Goal: Task Accomplishment & Management: Manage account settings

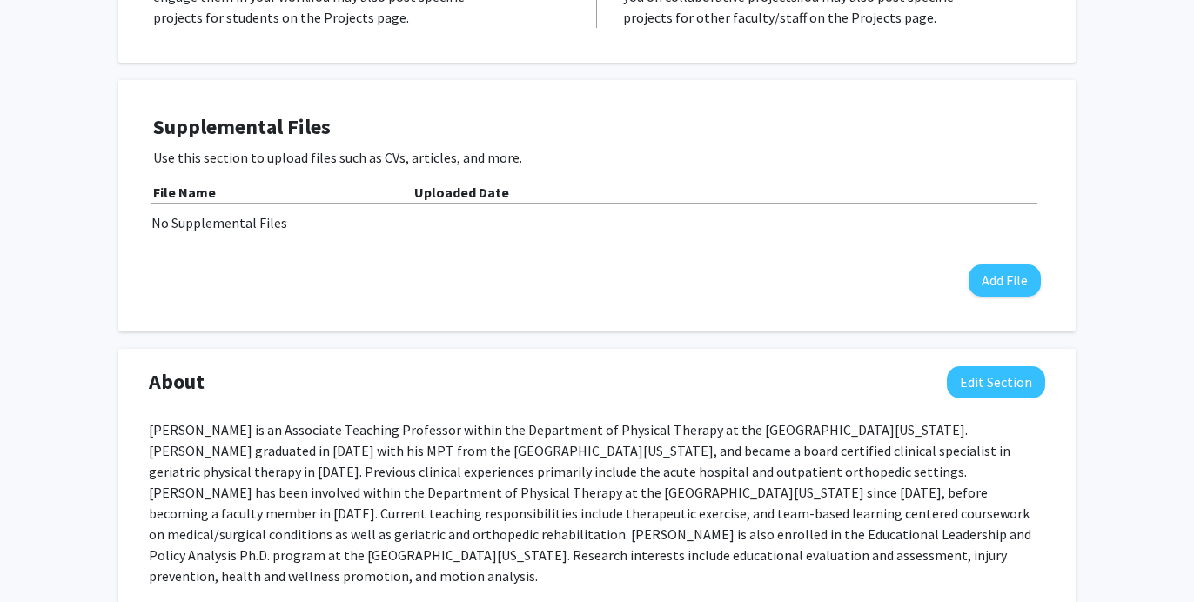
scroll to position [629, 0]
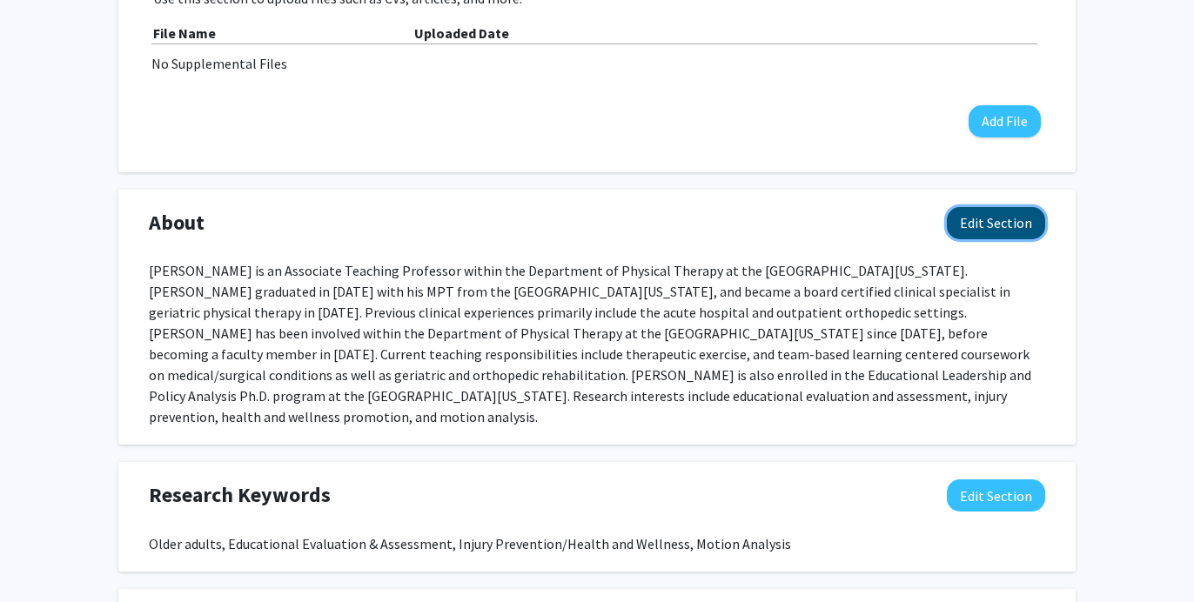
click at [987, 207] on button "Edit Section" at bounding box center [996, 223] width 98 height 32
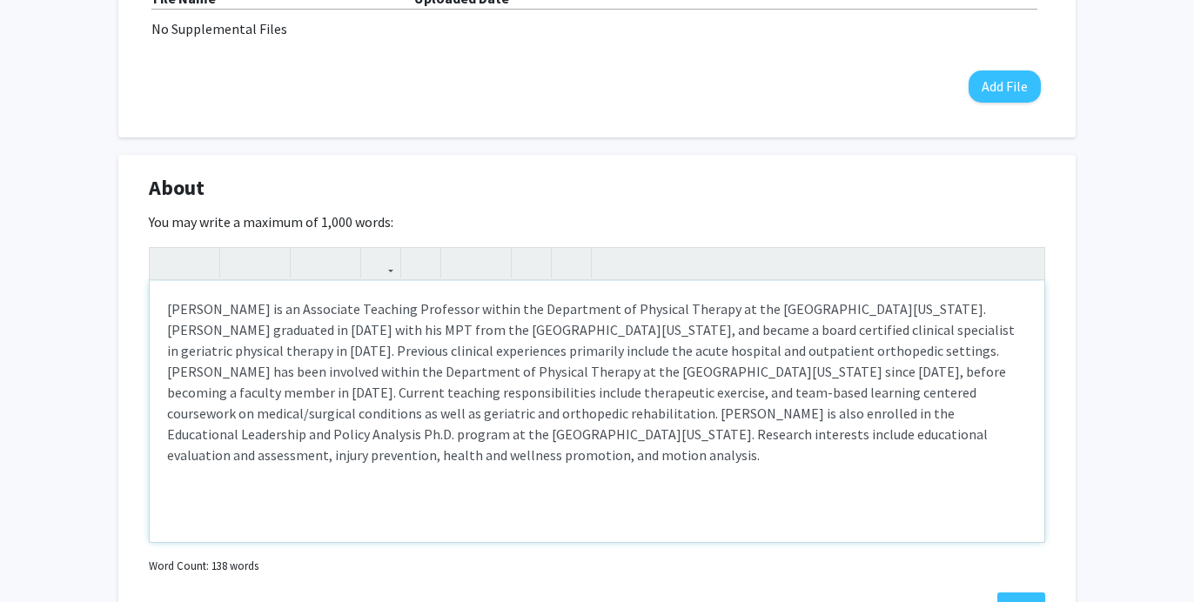
scroll to position [670, 0]
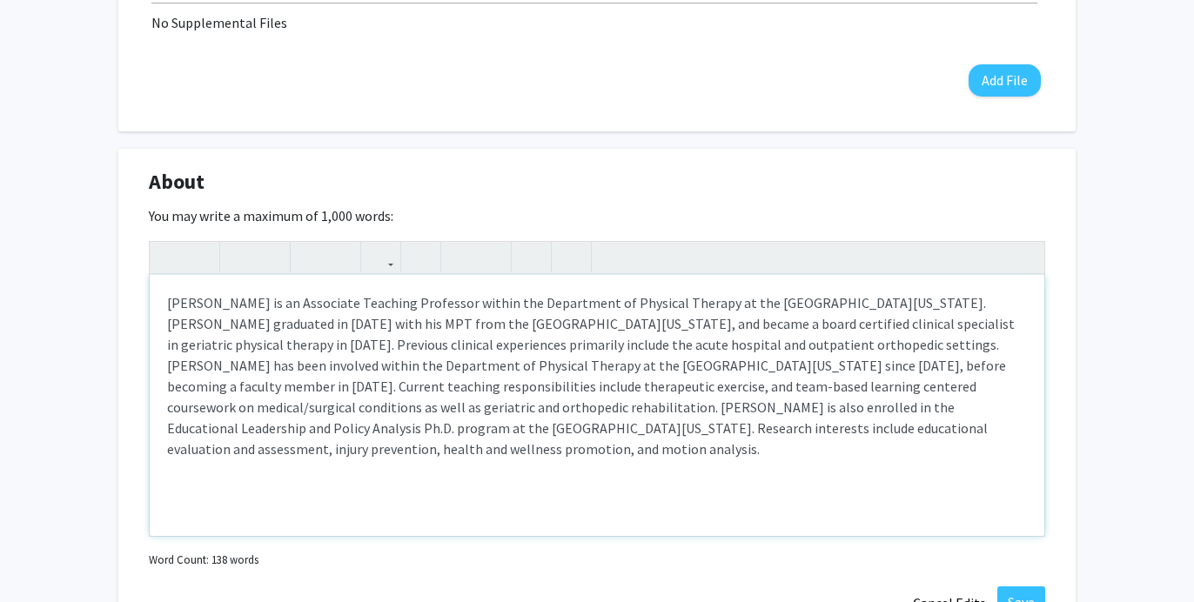
click at [975, 367] on div "[PERSON_NAME] is an Associate Teaching Professor within the Department of Physi…" at bounding box center [597, 405] width 895 height 261
drag, startPoint x: 255, startPoint y: 387, endPoint x: 170, endPoint y: 392, distance: 85.4
click at [170, 392] on div "[PERSON_NAME] is an Associate Teaching Professor within the Department of Physi…" at bounding box center [597, 405] width 895 height 261
click at [620, 390] on div "[PERSON_NAME] is an Associate Teaching Professor within the Department of Physi…" at bounding box center [597, 405] width 895 height 261
click at [786, 392] on div "[PERSON_NAME] is an Associate Teaching Professor within the Department of Physi…" at bounding box center [597, 405] width 895 height 261
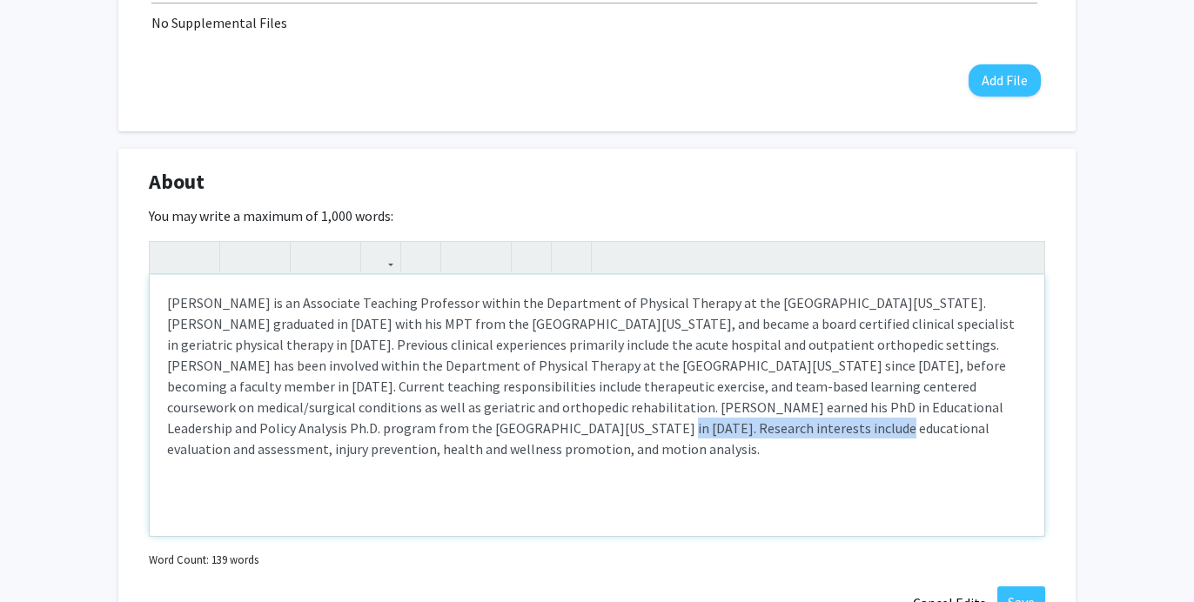
drag, startPoint x: 395, startPoint y: 409, endPoint x: 132, endPoint y: 409, distance: 262.9
click at [132, 409] on div "About Edit Section You may write a maximum of 1,000 words: Insert link Remove l…" at bounding box center [597, 393] width 958 height 489
drag, startPoint x: 487, startPoint y: 409, endPoint x: 387, endPoint y: 413, distance: 100.2
click at [387, 413] on div "[PERSON_NAME] is an Associate Teaching Professor within the Department of Physi…" at bounding box center [597, 405] width 895 height 261
click at [411, 403] on div "[PERSON_NAME] is an Associate Teaching Professor within the Department of Physi…" at bounding box center [597, 405] width 895 height 261
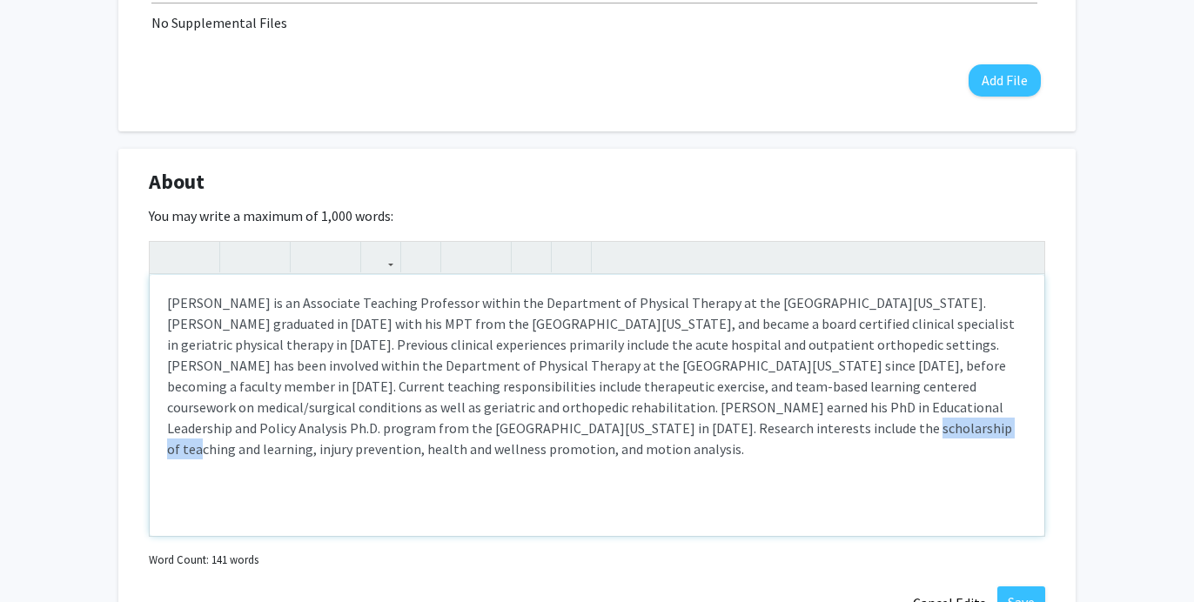
drag, startPoint x: 488, startPoint y: 411, endPoint x: 384, endPoint y: 413, distance: 104.5
click at [384, 413] on div "[PERSON_NAME] is an Associate Teaching Professor within the Department of Physi…" at bounding box center [597, 405] width 895 height 261
drag, startPoint x: 688, startPoint y: 413, endPoint x: 595, endPoint y: 413, distance: 92.3
click at [595, 413] on div "[PERSON_NAME] is an Associate Teaching Professor within the Department of Physi…" at bounding box center [597, 405] width 895 height 261
type textarea "[PERSON_NAME] is an Associate Teaching Professor within the Department of Physi…"
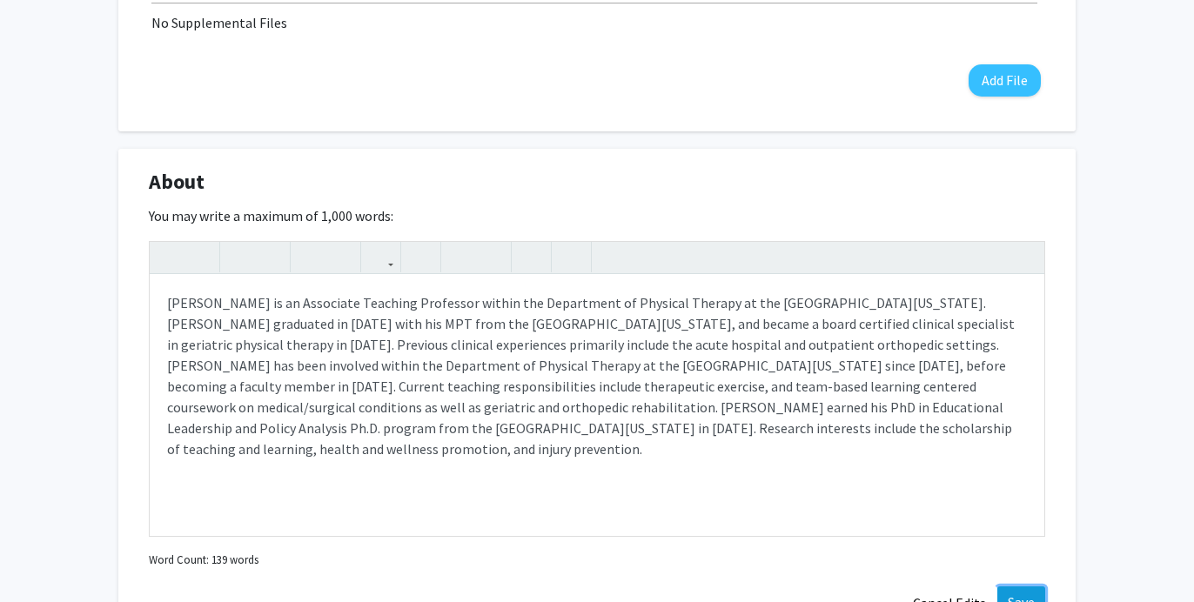
click at [1009, 587] on button "Save" at bounding box center [1022, 602] width 48 height 31
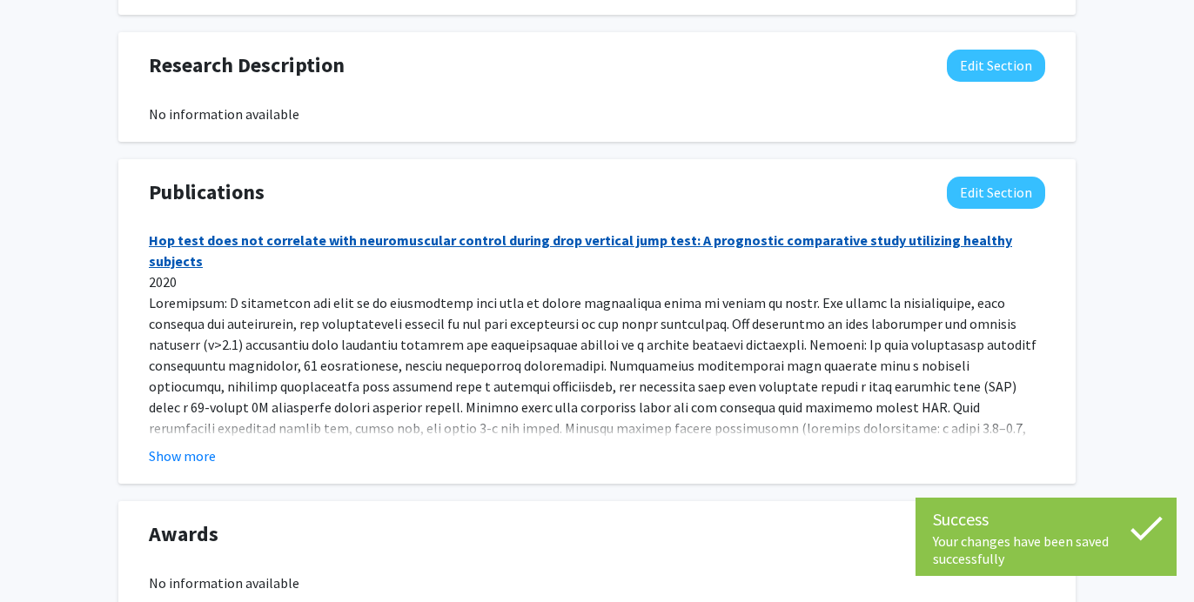
scroll to position [1262, 0]
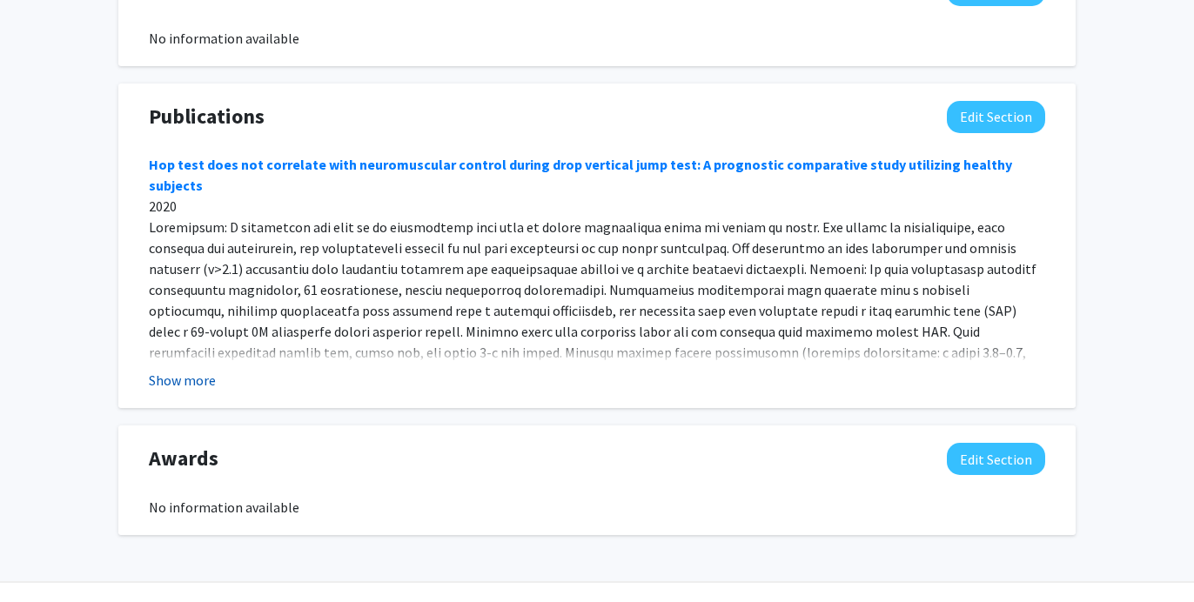
click at [205, 370] on button "Show more" at bounding box center [182, 380] width 67 height 21
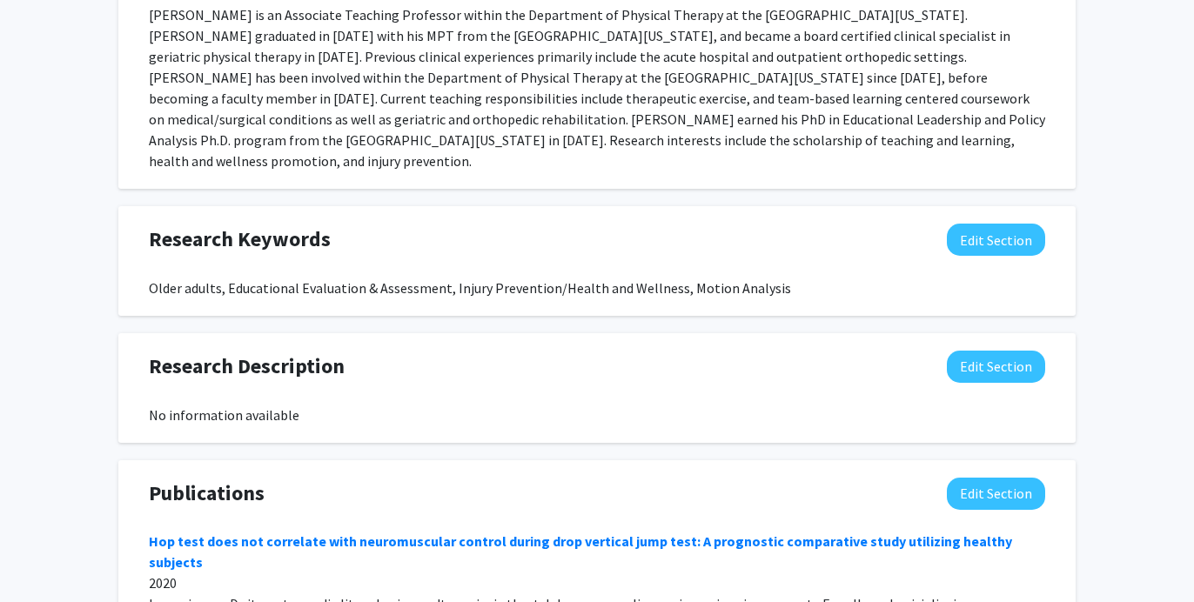
scroll to position [882, 0]
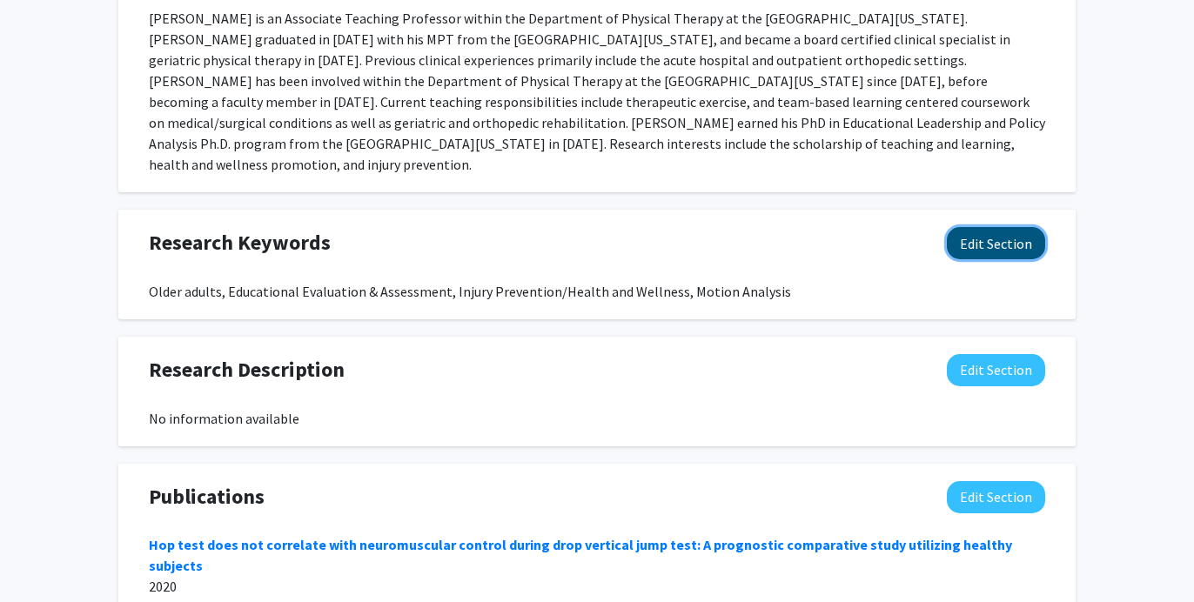
click at [989, 227] on button "Edit Section" at bounding box center [996, 243] width 98 height 32
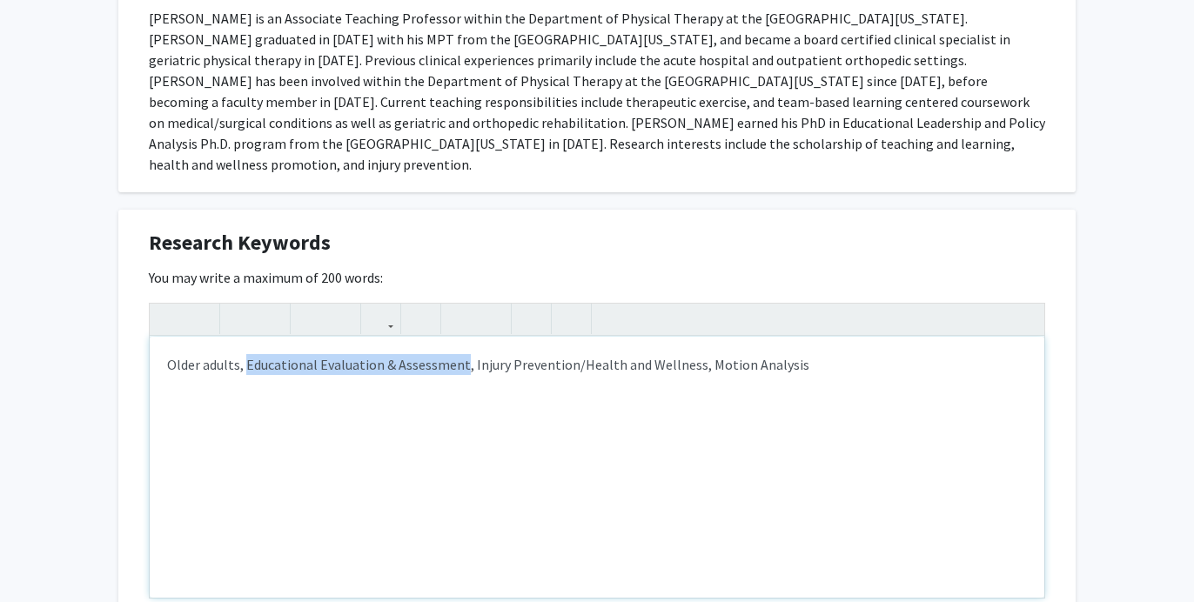
drag, startPoint x: 461, startPoint y: 326, endPoint x: 245, endPoint y: 326, distance: 215.9
click at [245, 337] on div "Older adults, Educational Evaluation & Assessment, Injury Prevention/Health and…" at bounding box center [597, 467] width 895 height 261
type textarea "Older adults, Educational Evaluation &amp; Assessment, Injury Prevention/Health…"
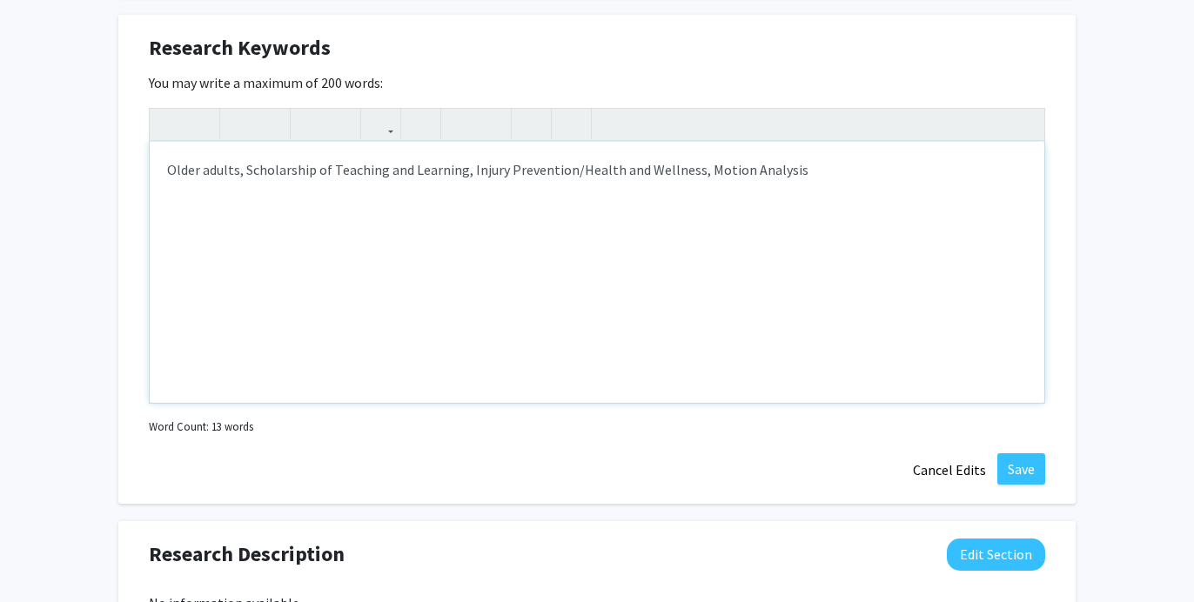
scroll to position [1056, 0]
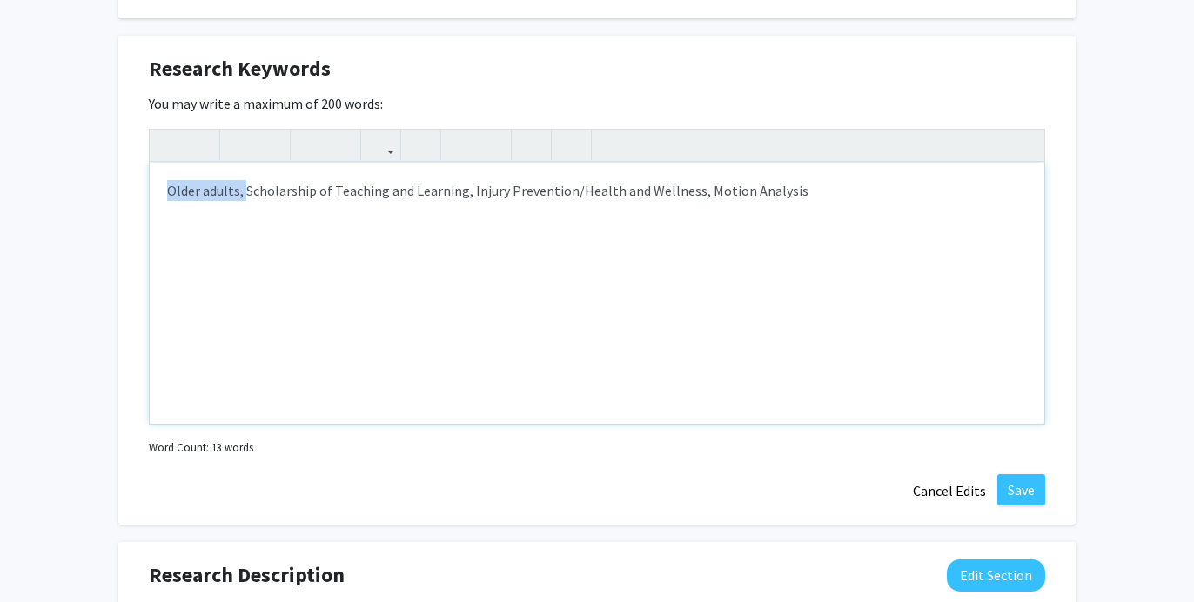
drag, startPoint x: 244, startPoint y: 155, endPoint x: 158, endPoint y: 155, distance: 86.2
click at [158, 163] on div "Older adults, Scholarship of Teaching and Learning, Injury Prevention/Health an…" at bounding box center [597, 293] width 895 height 261
click at [389, 163] on div "Scholarship of Teaching and Learning, Injury Prevention/Health and Wellness, Mo…" at bounding box center [597, 293] width 895 height 261
type textarea "Scholarship of Teaching and Learning, Older Adults, Injury Prevention/Health an…"
click at [1026, 474] on button "Save" at bounding box center [1022, 489] width 48 height 31
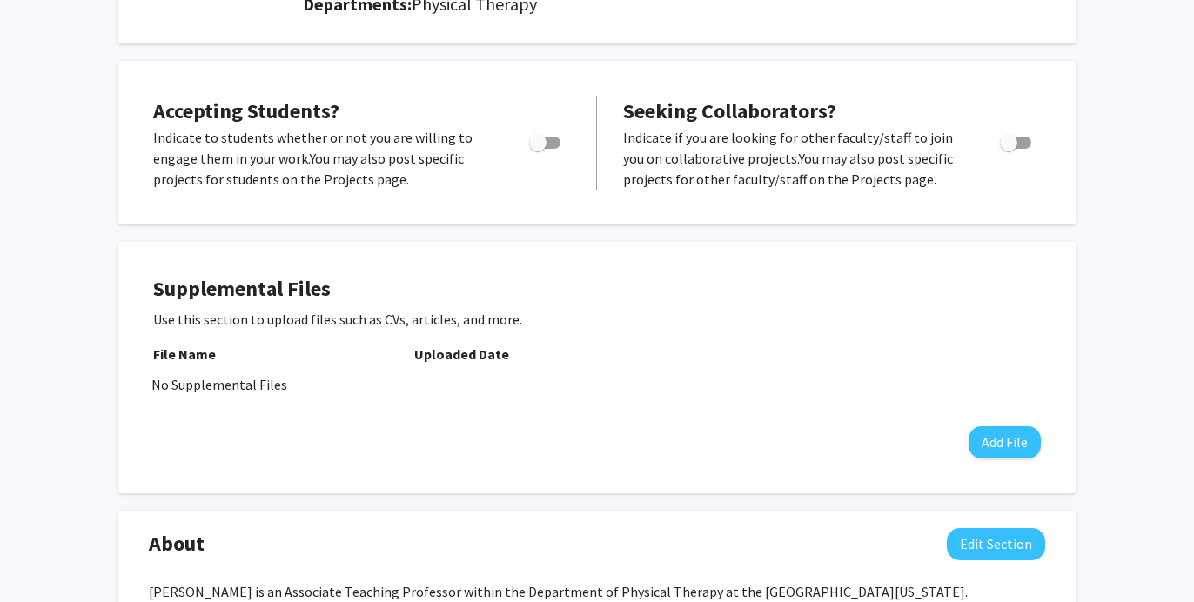
scroll to position [295, 0]
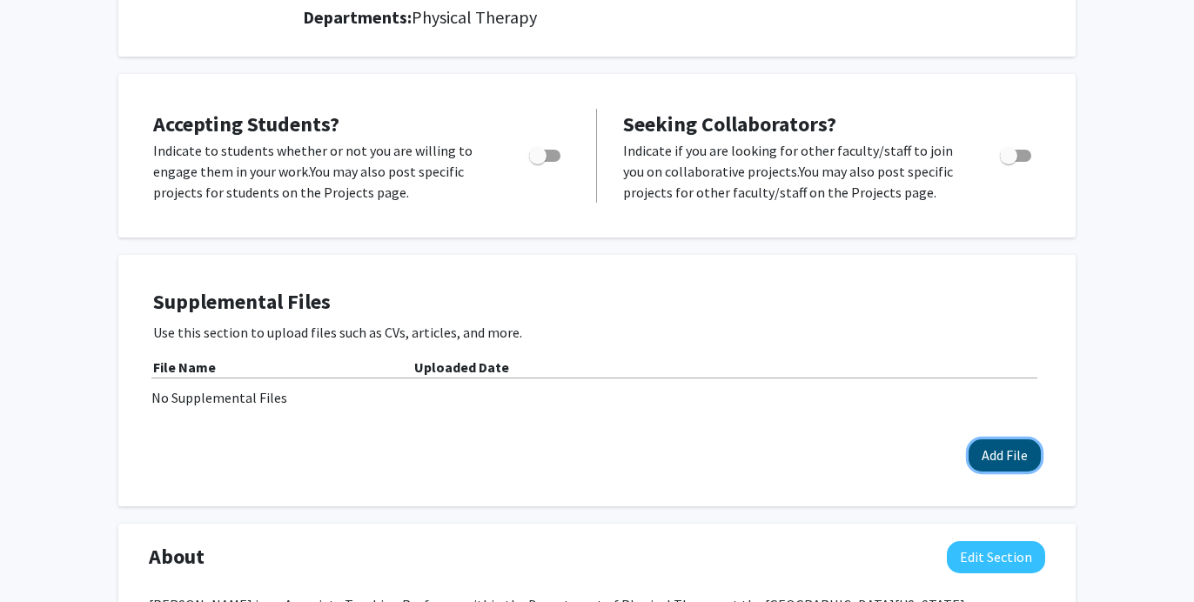
click at [990, 440] on button "Add File" at bounding box center [1005, 456] width 72 height 32
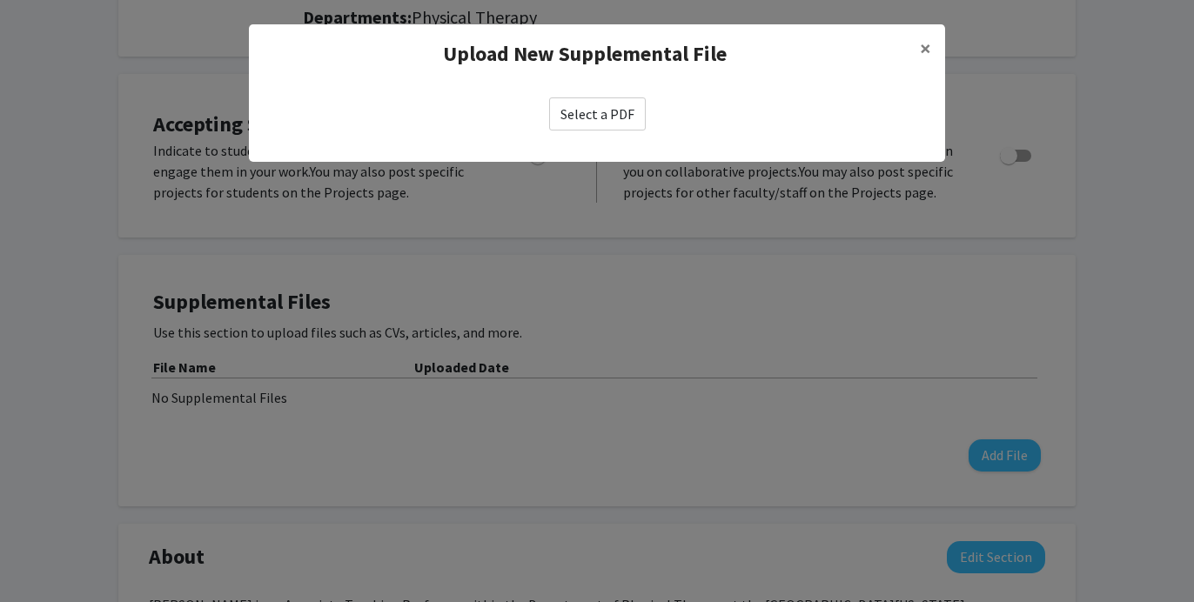
click at [585, 119] on label "Select a PDF" at bounding box center [597, 113] width 97 height 33
click at [0, 0] on input "Select a PDF" at bounding box center [0, 0] width 0 height 0
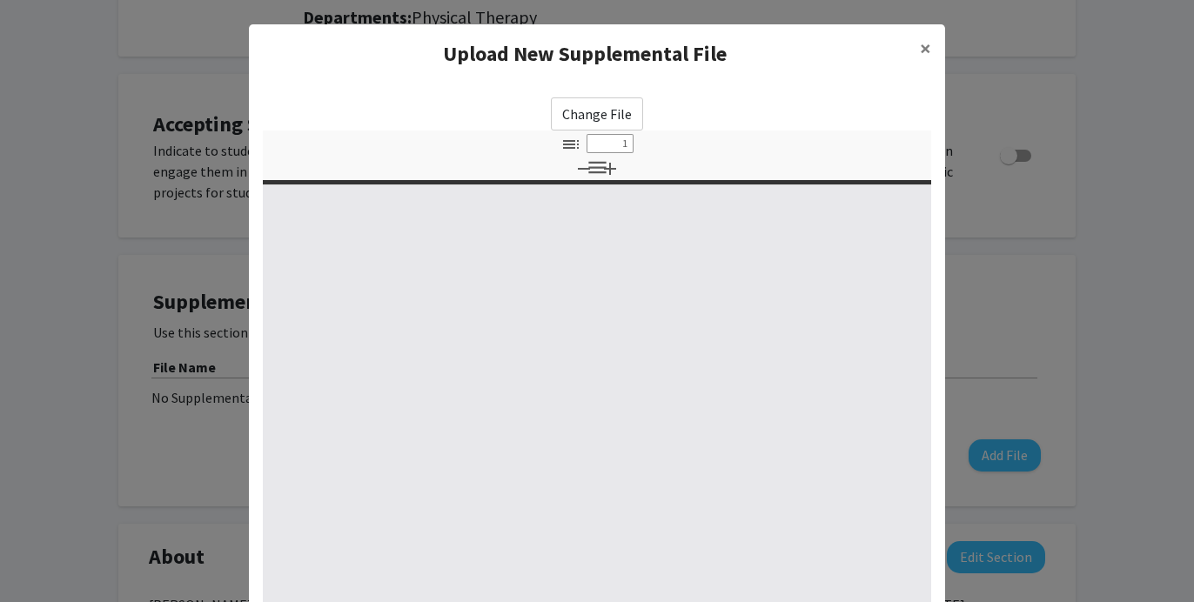
select select "custom"
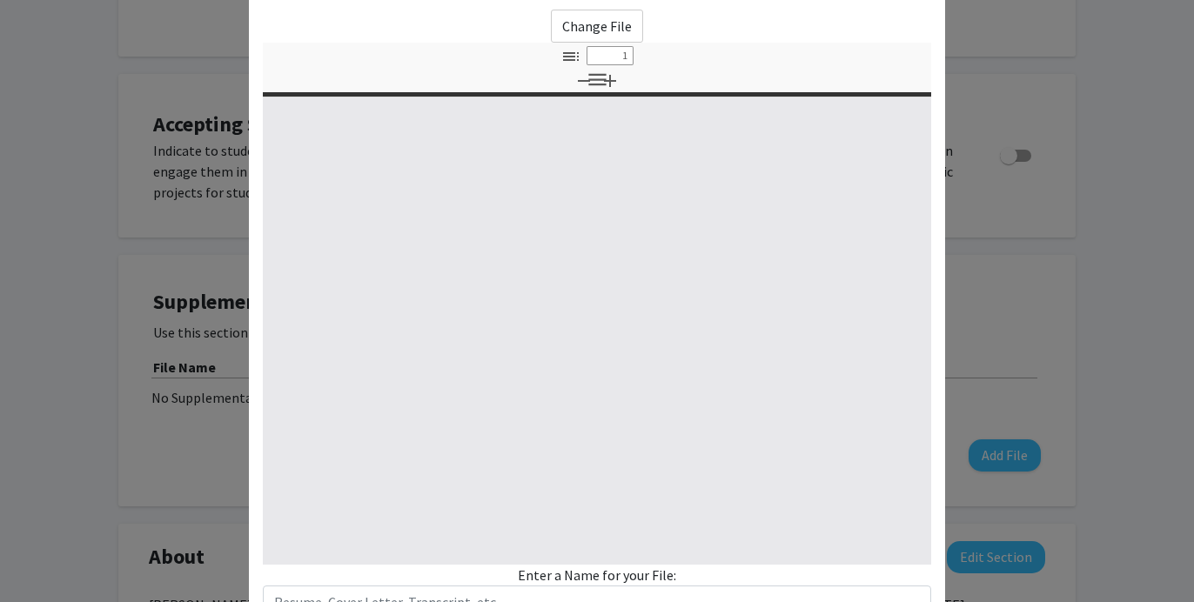
type input "0"
select select "custom"
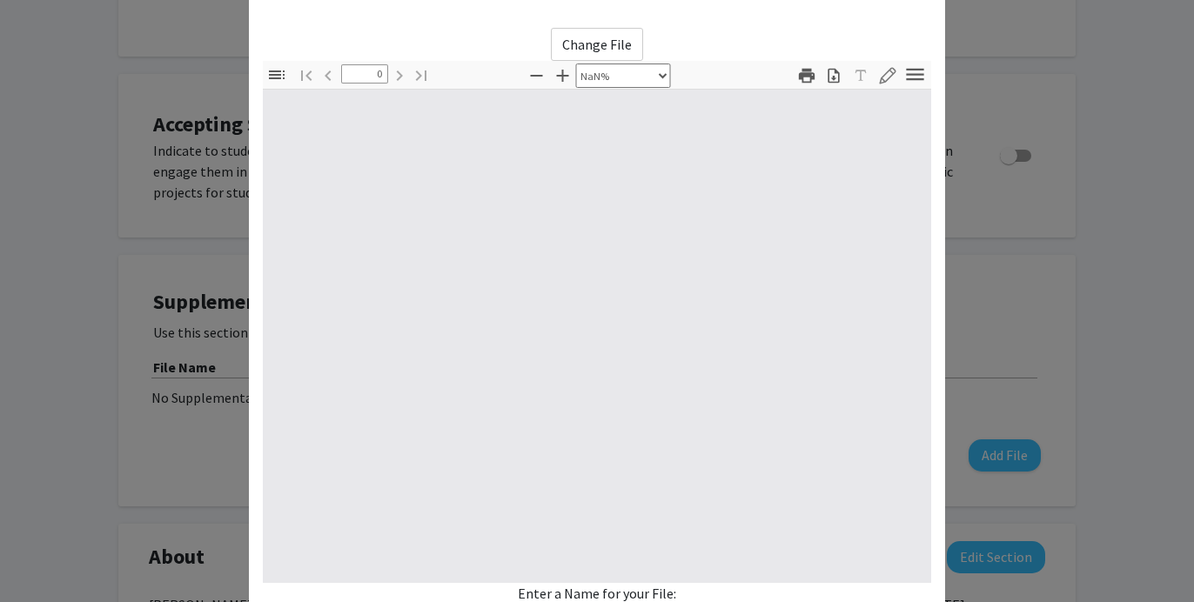
scroll to position [60, 0]
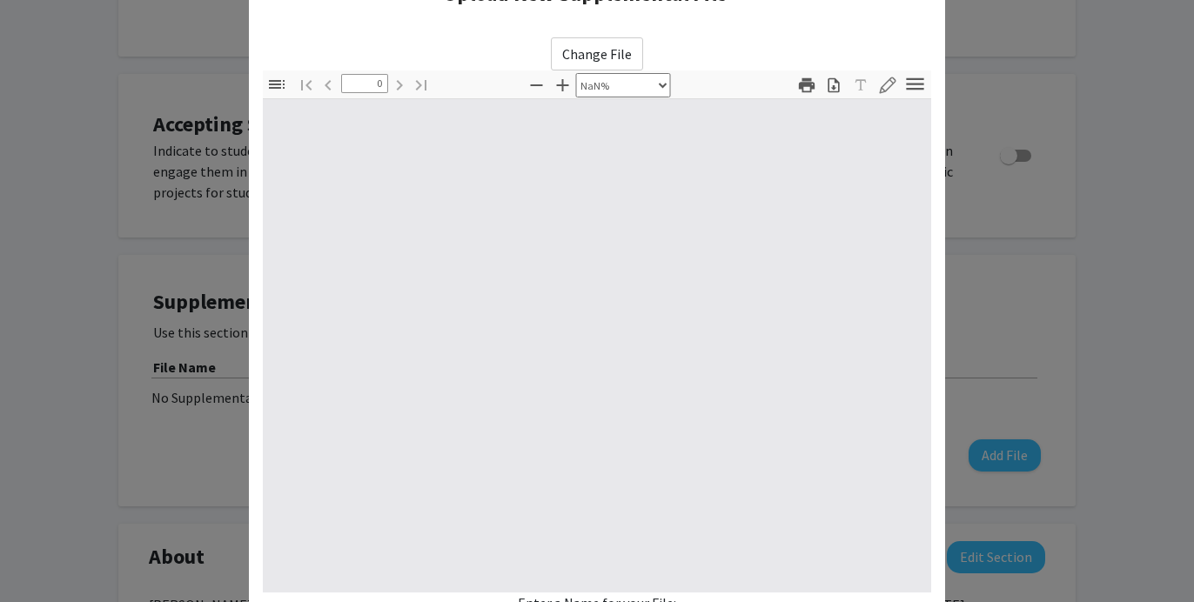
type input "1"
select select "auto"
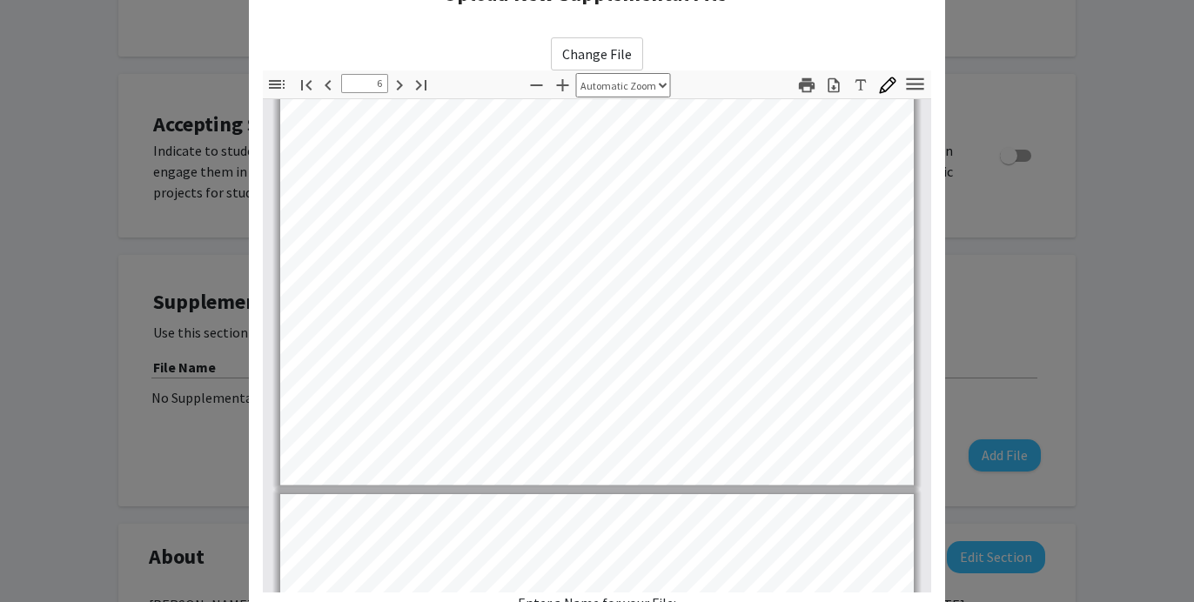
type input "7"
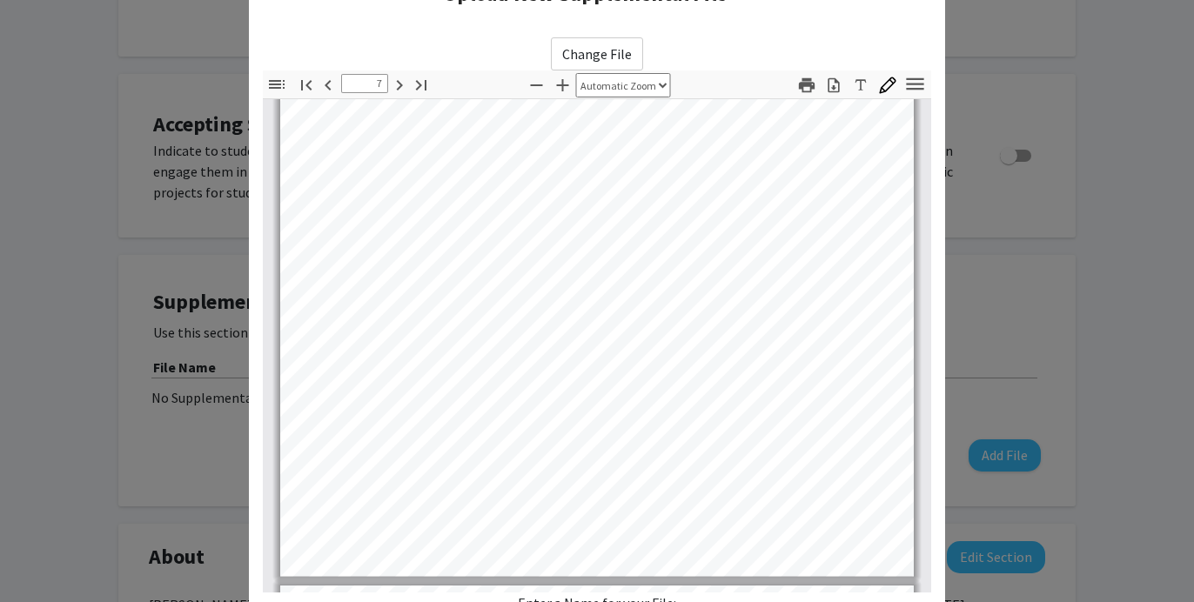
scroll to position [222, 0]
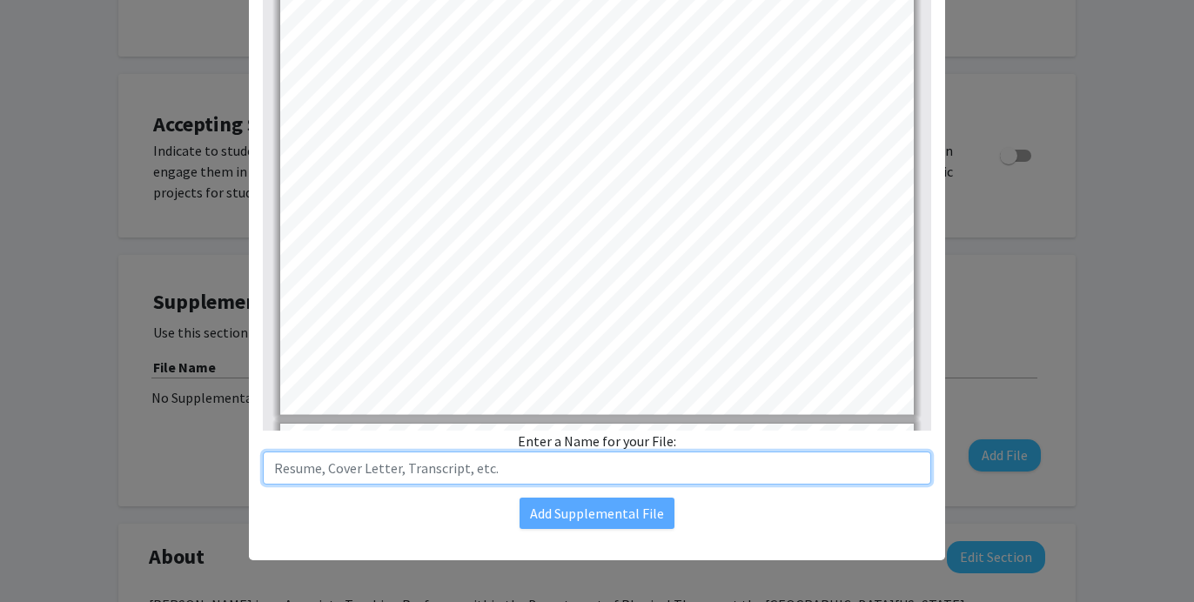
click at [524, 474] on input "text" at bounding box center [597, 468] width 669 height 33
type input "C"
click at [292, 472] on input "CV-[PERSON_NAME]" at bounding box center [597, 468] width 669 height 33
drag, startPoint x: 356, startPoint y: 467, endPoint x: 252, endPoint y: 467, distance: 104.5
click at [252, 467] on div "Change File Thumbnails Document Outline Attachments Layers Current Outline Item…" at bounding box center [597, 203] width 696 height 682
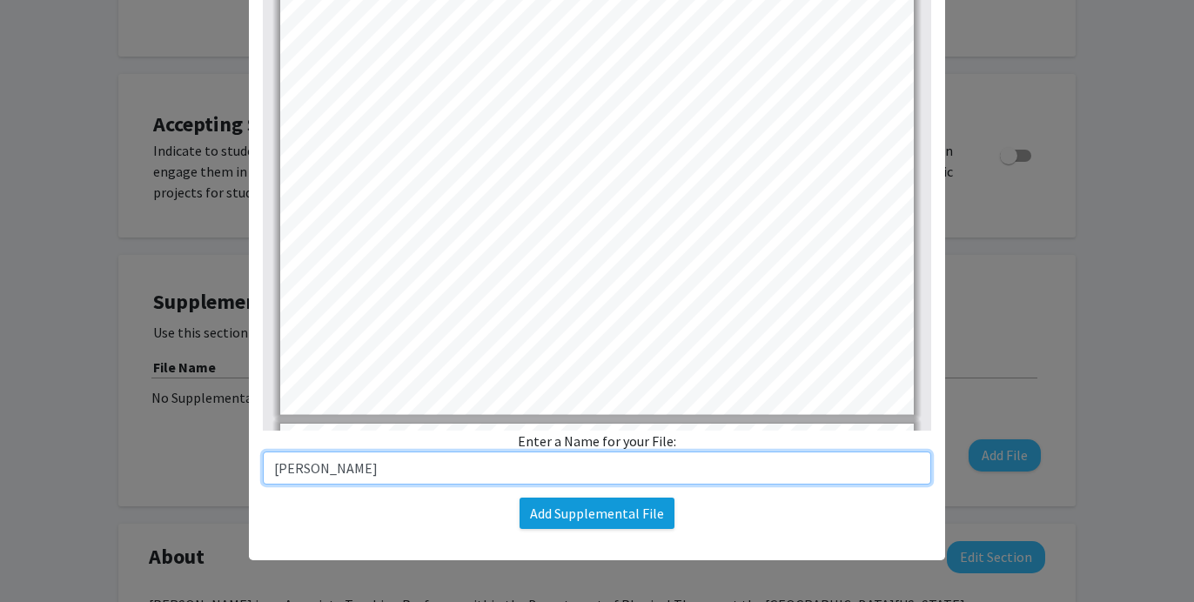
type input "[PERSON_NAME]"
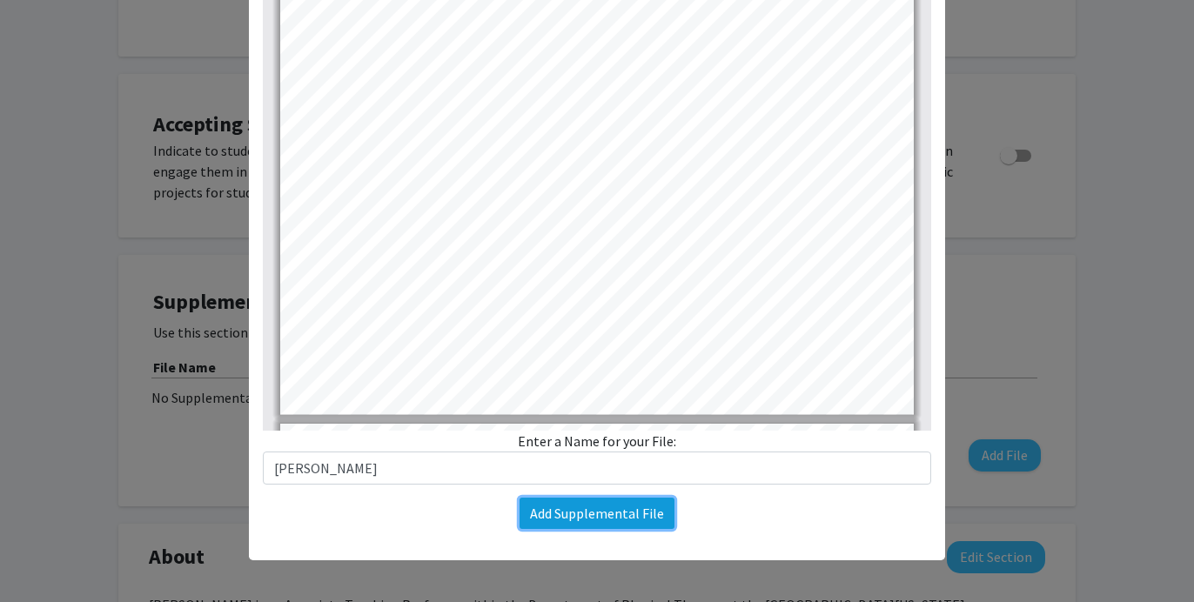
click at [550, 513] on button "Add Supplemental File" at bounding box center [597, 513] width 155 height 31
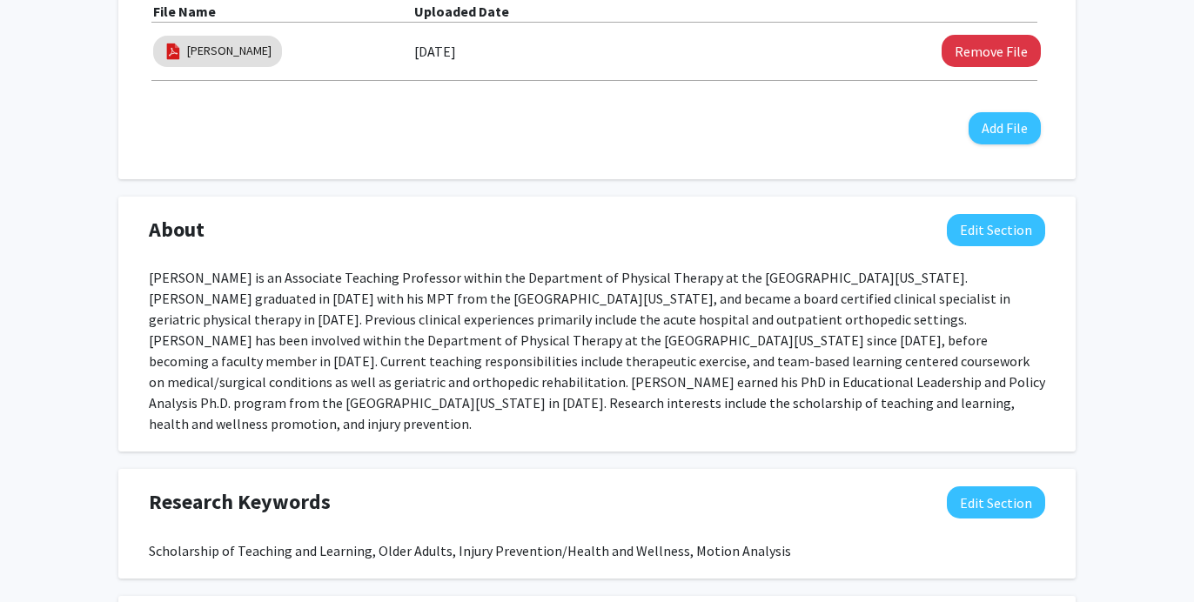
scroll to position [642, 0]
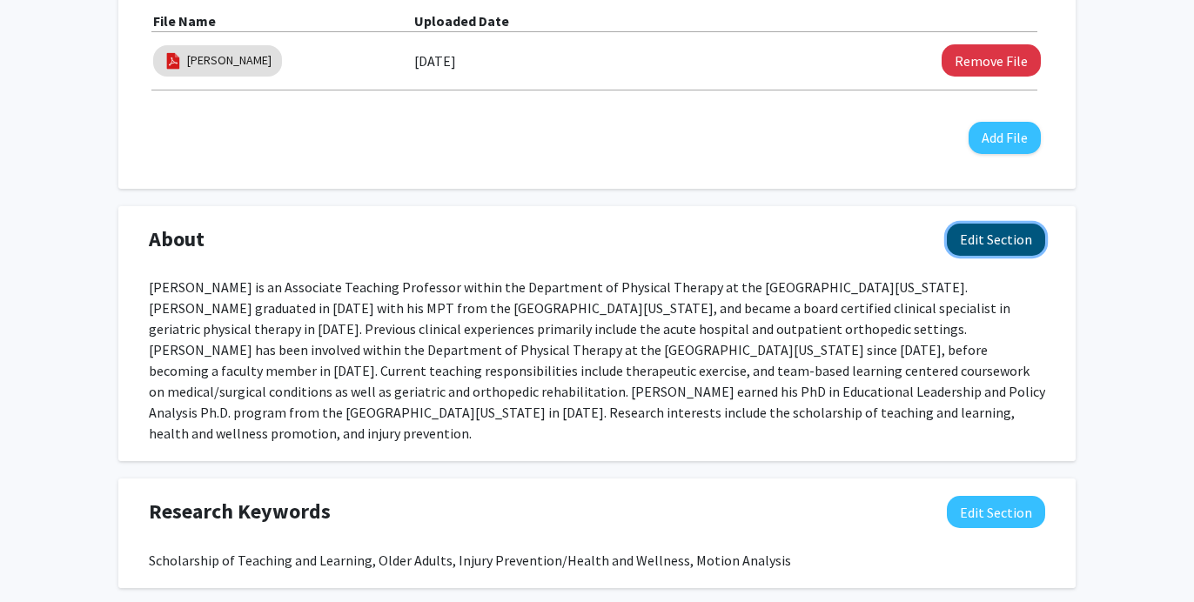
click at [1003, 224] on button "Edit Section" at bounding box center [996, 240] width 98 height 32
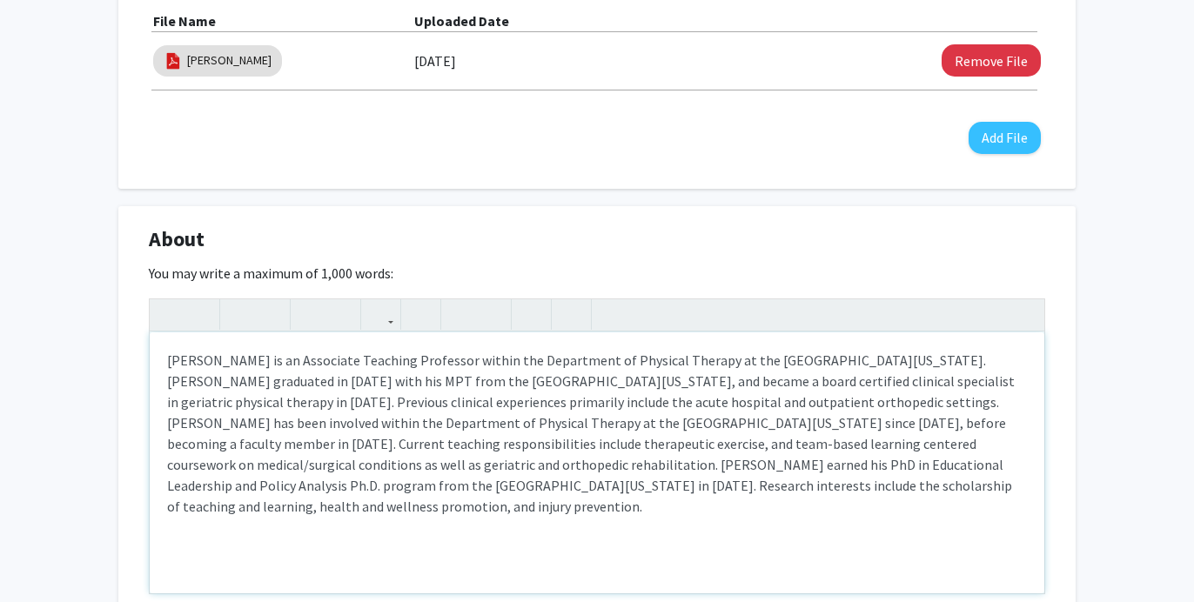
click at [708, 463] on div "[PERSON_NAME] is an Associate Teaching Professor within the Department of Physi…" at bounding box center [597, 463] width 895 height 261
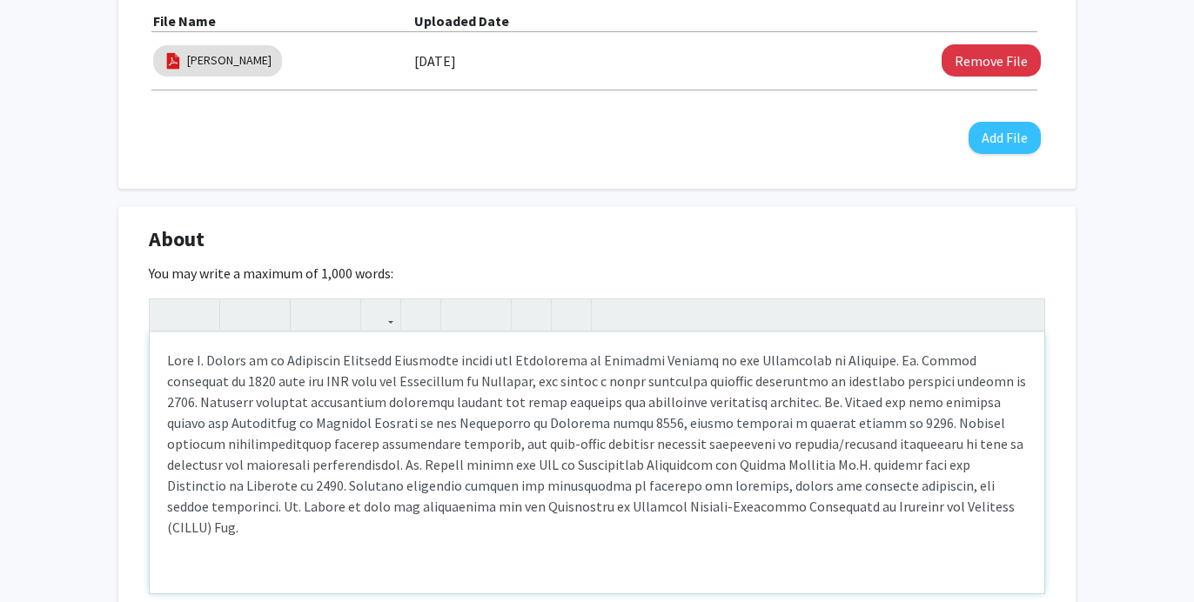
type textarea "[PERSON_NAME] is an Associate Teaching Professor within the Department of Physi…"
click at [901, 466] on div "Note to users with screen readers: Please deactivate our accessibility plugin f…" at bounding box center [597, 463] width 895 height 261
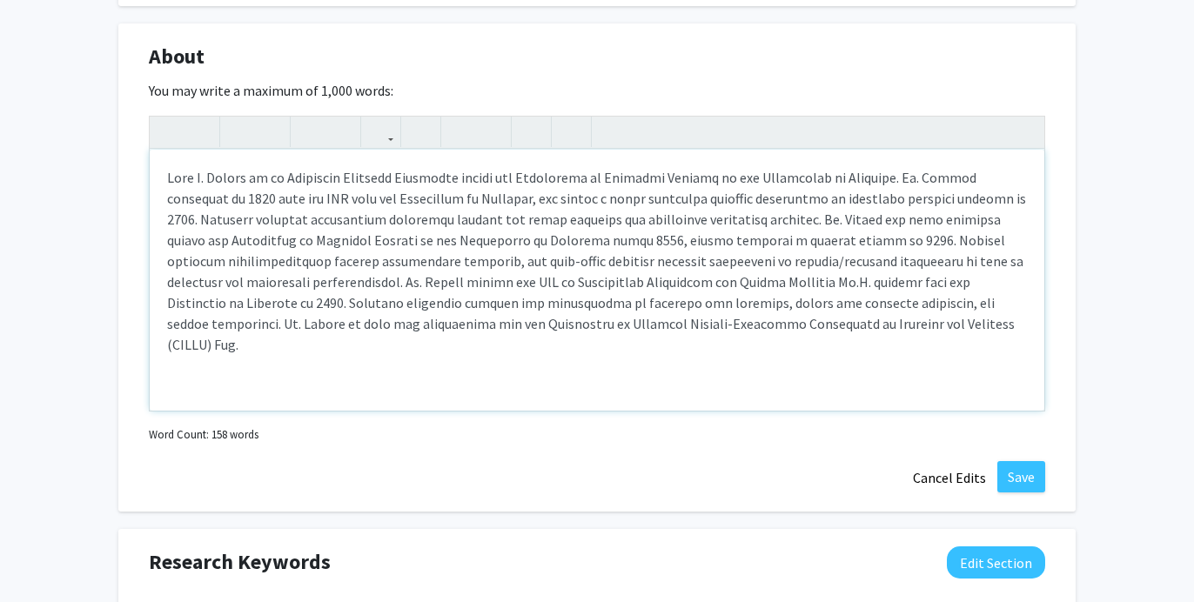
scroll to position [759, 0]
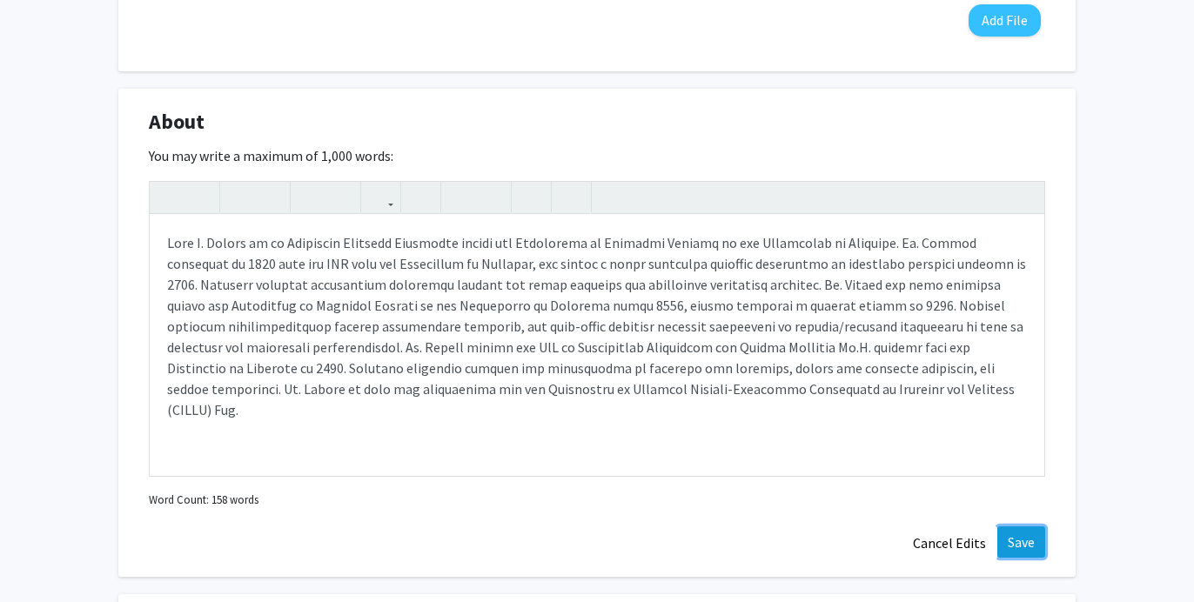
click at [1018, 527] on button "Save" at bounding box center [1022, 542] width 48 height 31
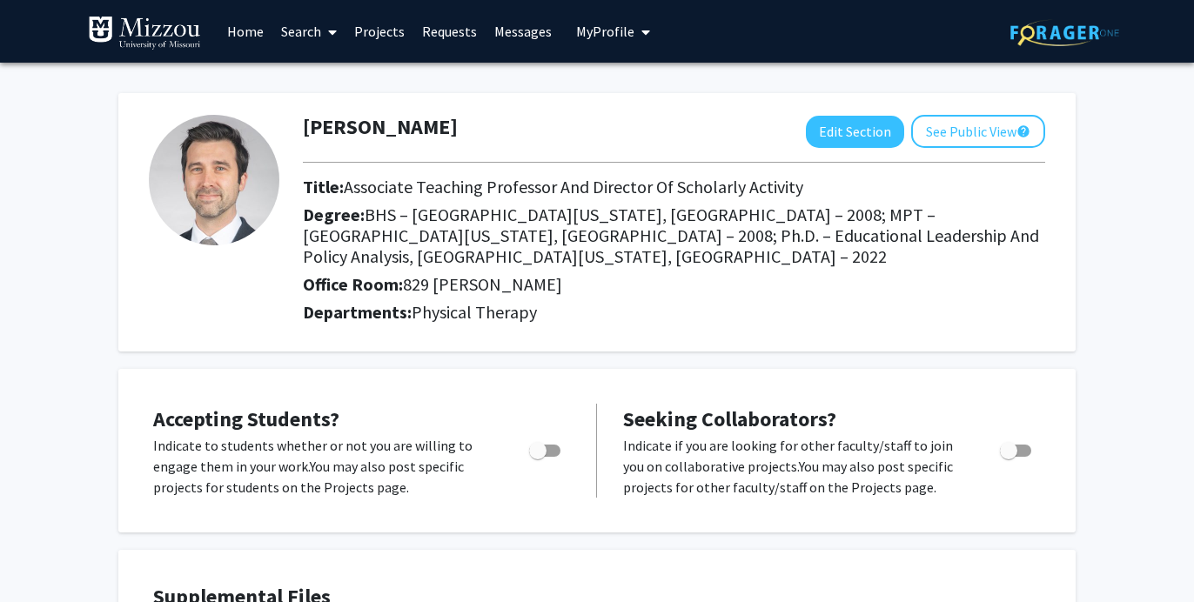
scroll to position [10, 0]
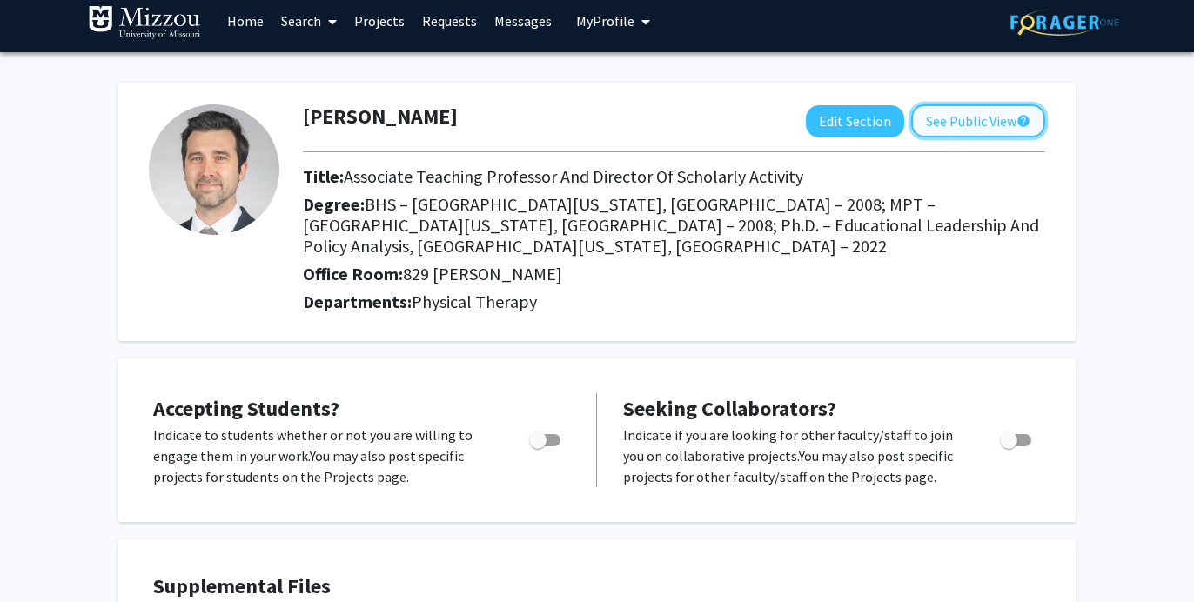
click at [944, 123] on button "See Public View help" at bounding box center [978, 120] width 134 height 33
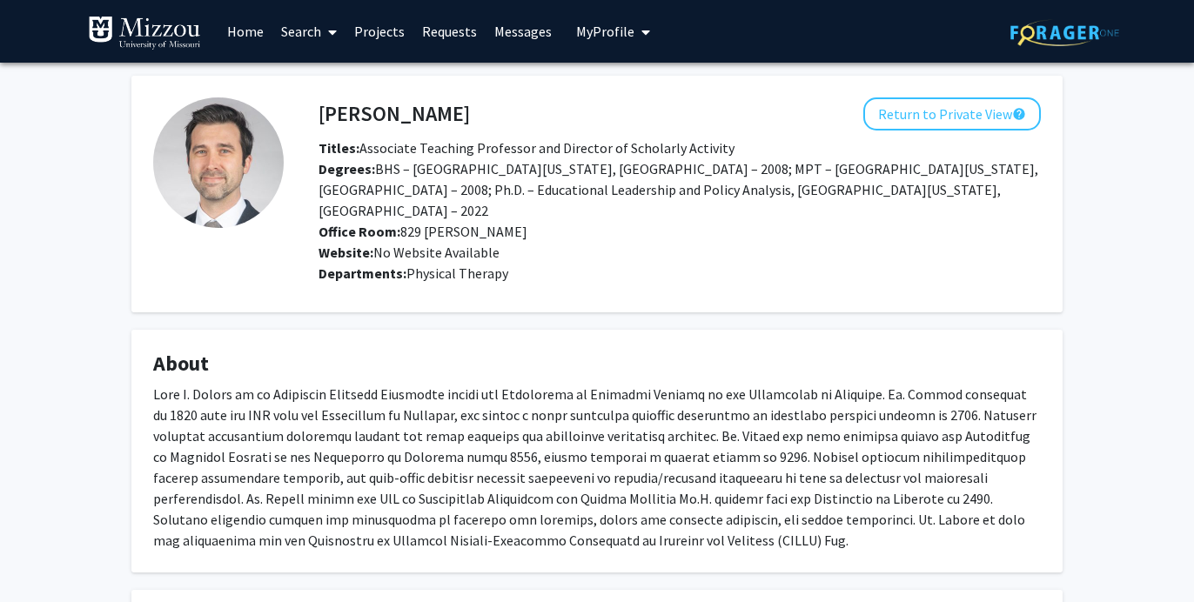
click at [304, 28] on link "Search" at bounding box center [308, 31] width 73 height 61
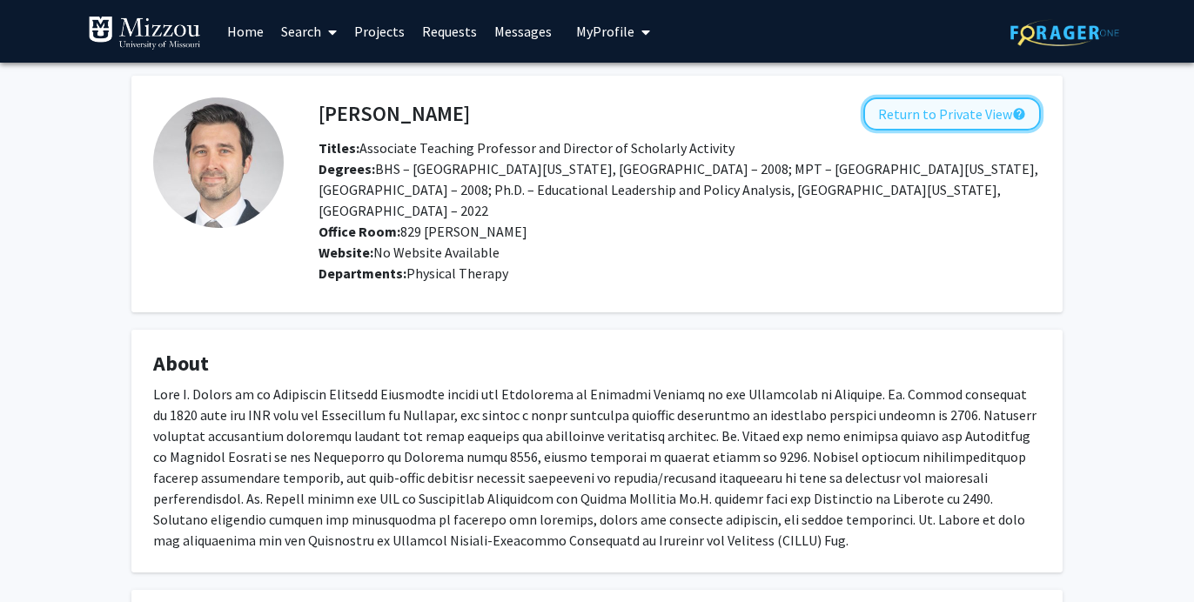
click at [900, 110] on button "Return to Private View help" at bounding box center [953, 113] width 178 height 33
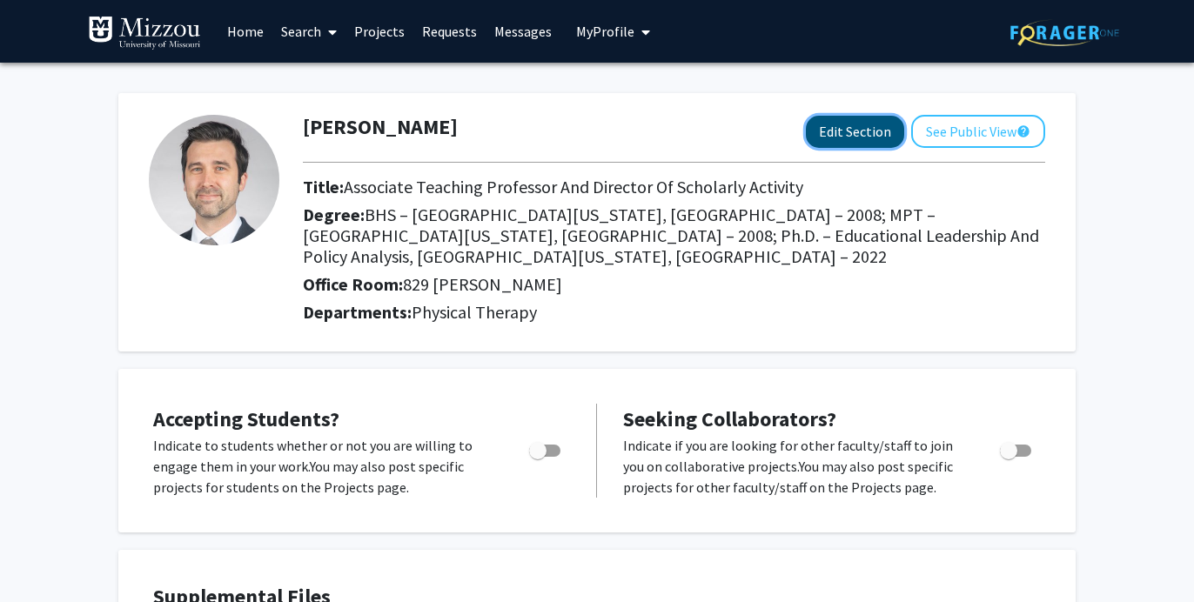
click at [843, 123] on button "Edit Section" at bounding box center [855, 132] width 98 height 32
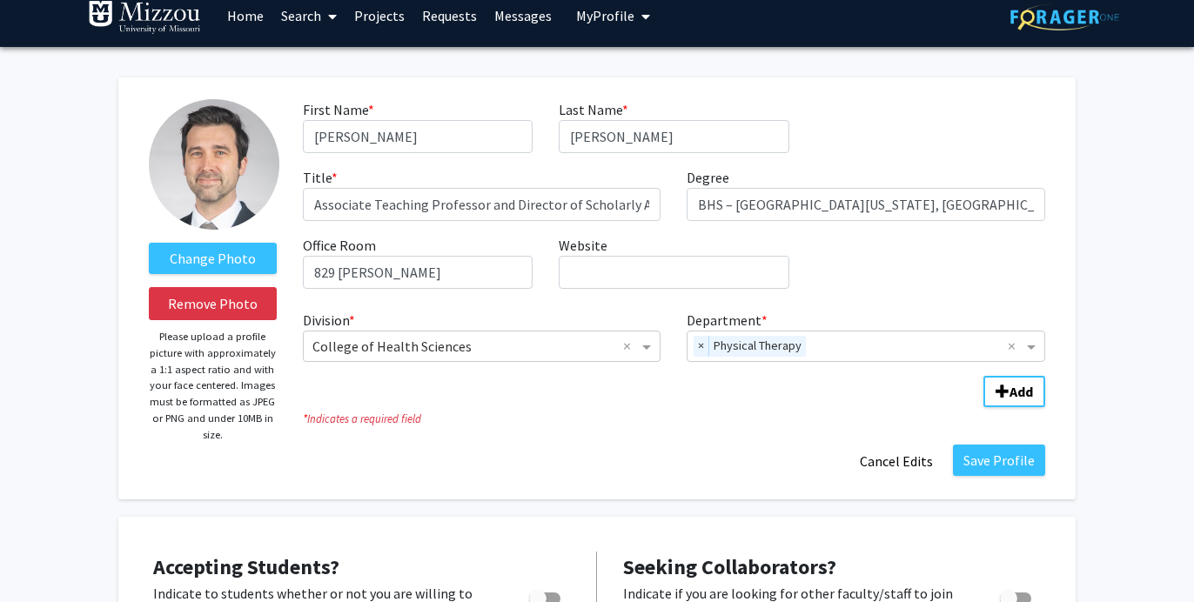
scroll to position [17, 0]
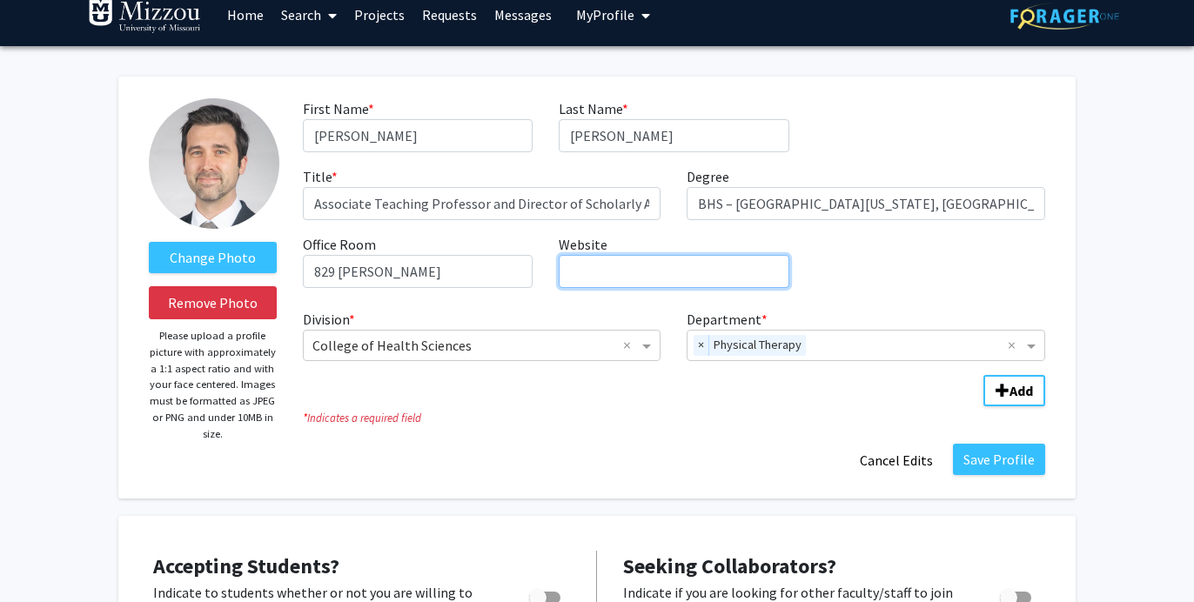
click at [669, 273] on input "Website required" at bounding box center [674, 271] width 230 height 33
paste input "[URL][DOMAIN_NAME][US_STATE][PERSON_NAME]"
type input "[URL][DOMAIN_NAME][US_STATE][PERSON_NAME]"
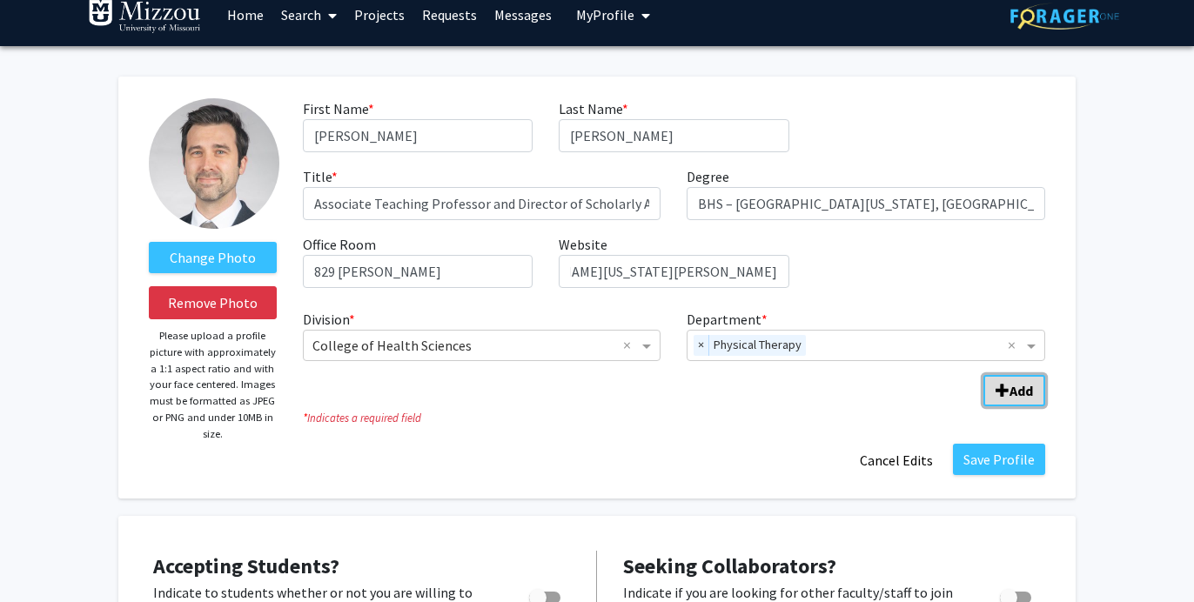
scroll to position [0, 0]
click at [1001, 388] on span "Add Division/Department" at bounding box center [1003, 391] width 14 height 14
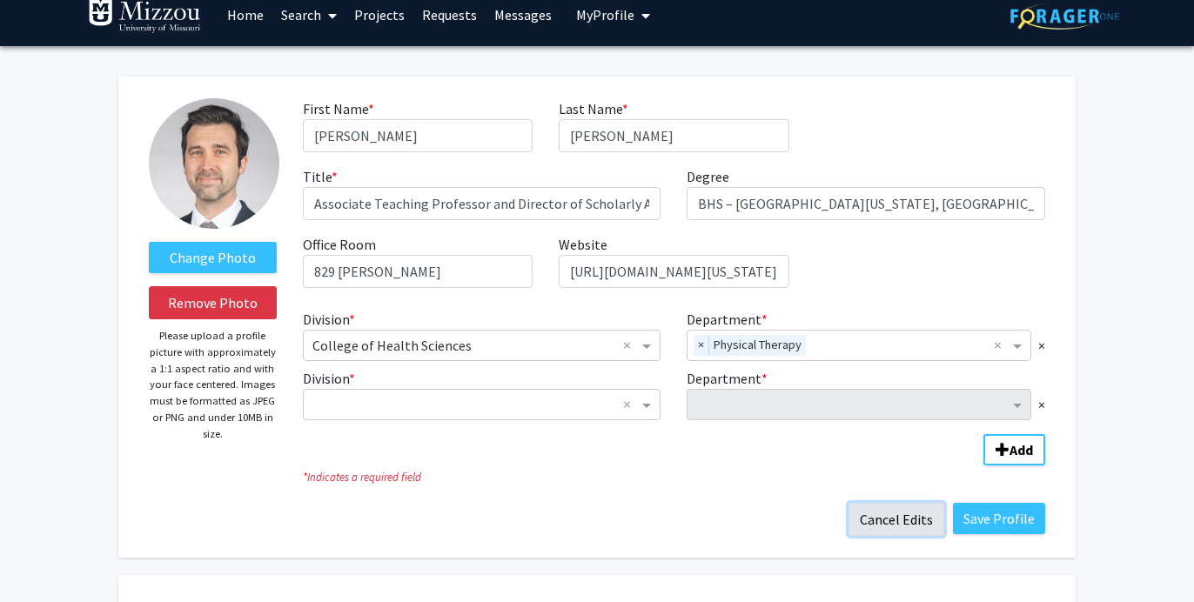
click at [898, 516] on button "Cancel Edits" at bounding box center [897, 519] width 96 height 33
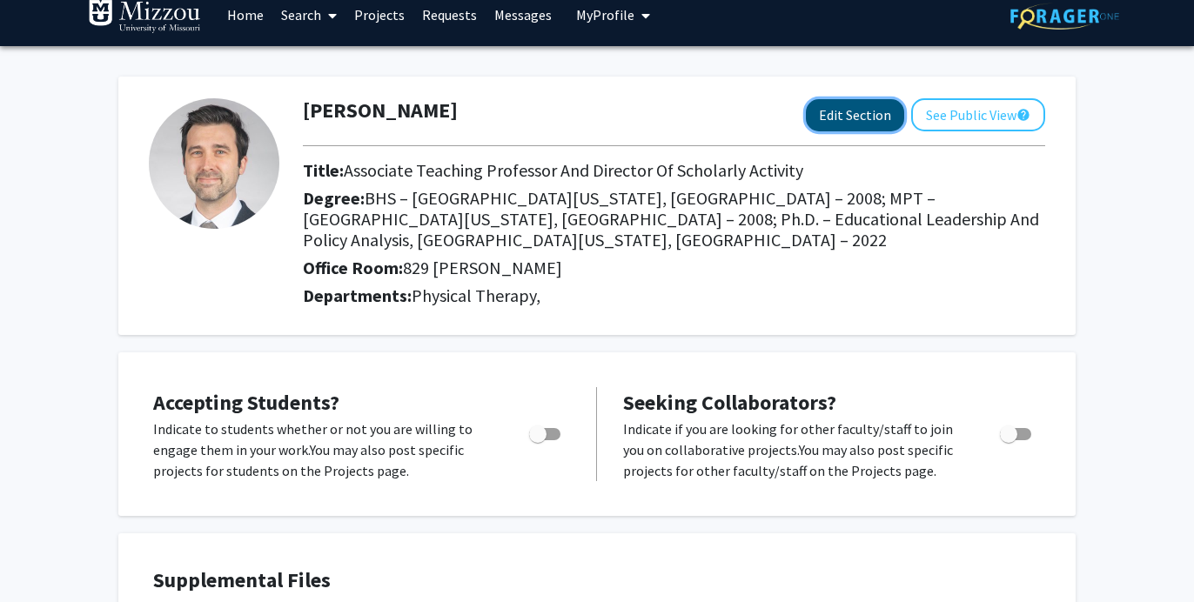
click at [862, 113] on button "Edit Section" at bounding box center [855, 115] width 98 height 32
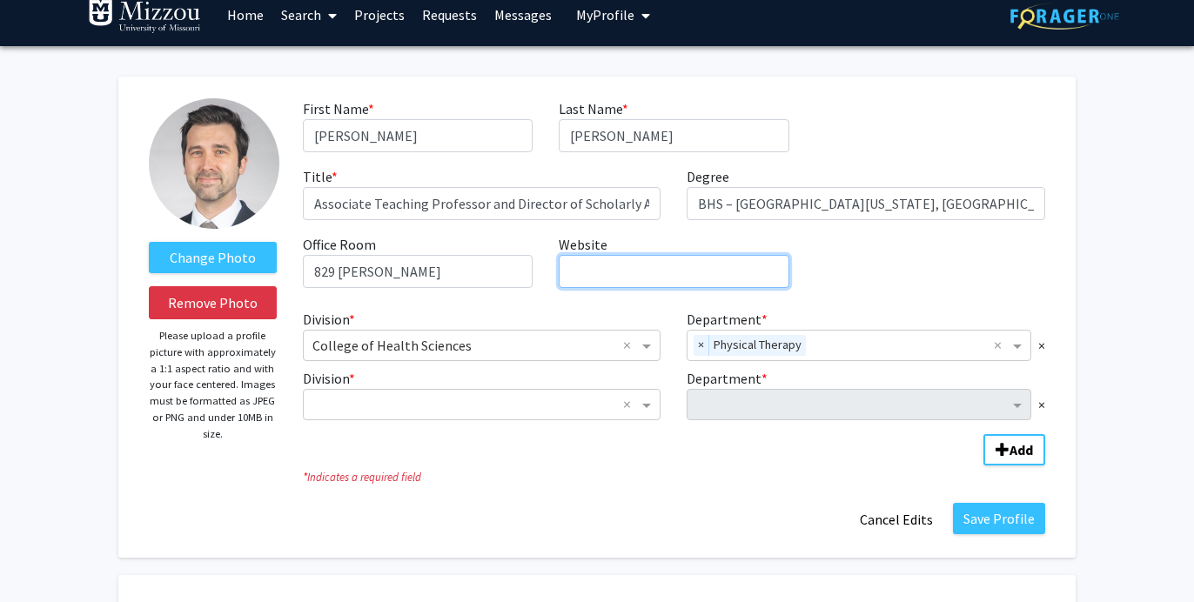
click at [659, 263] on input "Website required" at bounding box center [674, 271] width 230 height 33
paste input "[URL][DOMAIN_NAME][US_STATE][PERSON_NAME]"
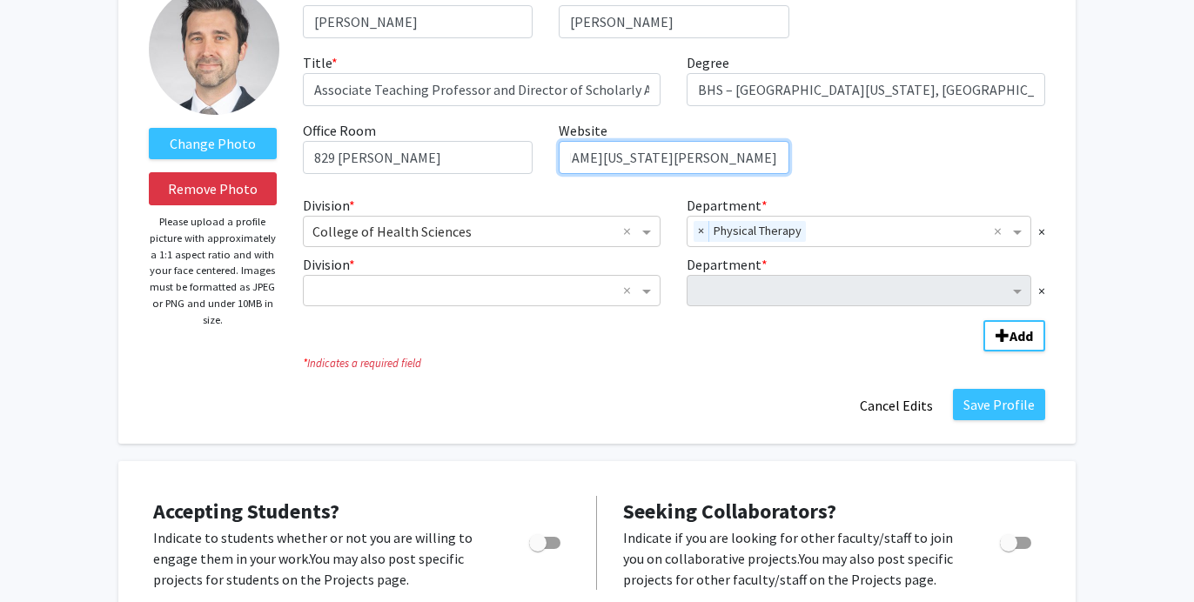
scroll to position [149, 0]
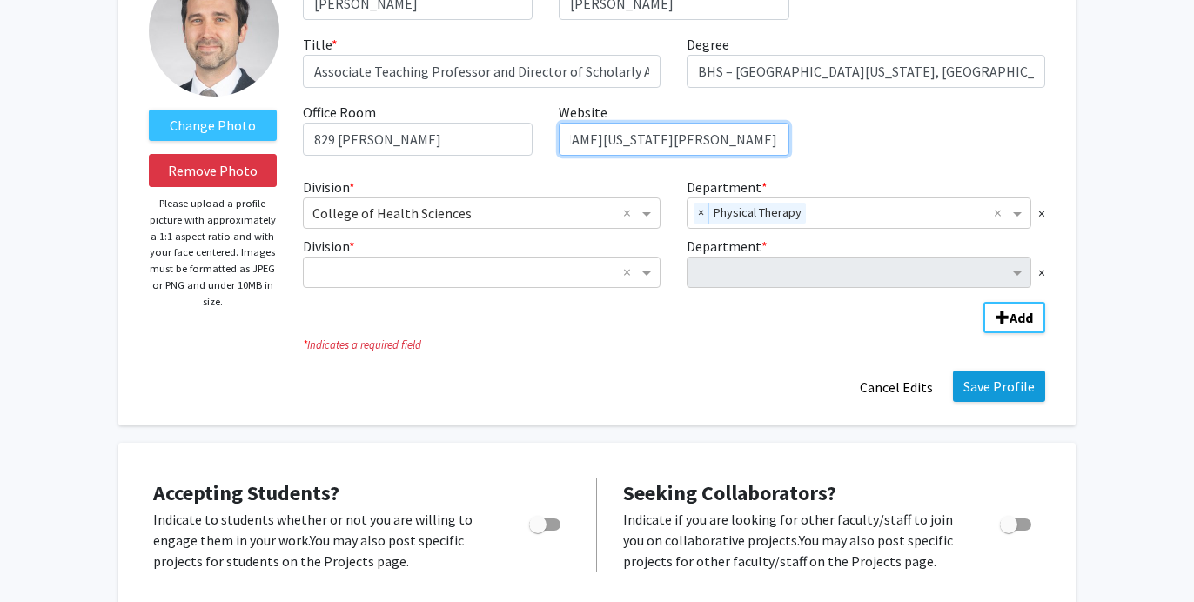
type input "[URL][DOMAIN_NAME][US_STATE][PERSON_NAME]"
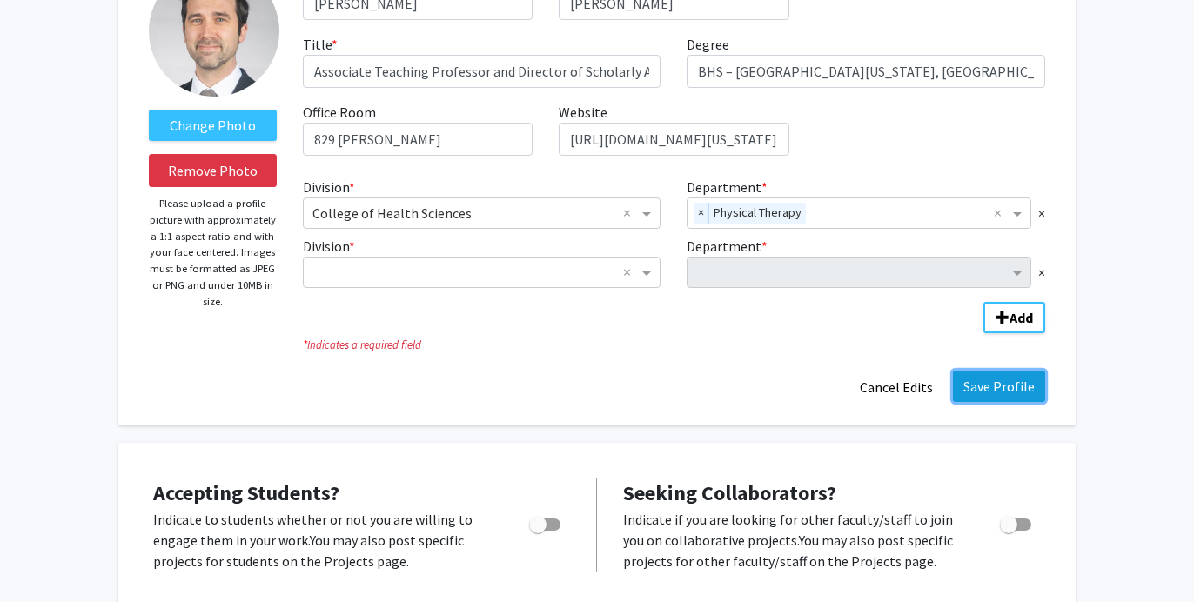
click at [998, 389] on button "Save Profile" at bounding box center [999, 386] width 92 height 31
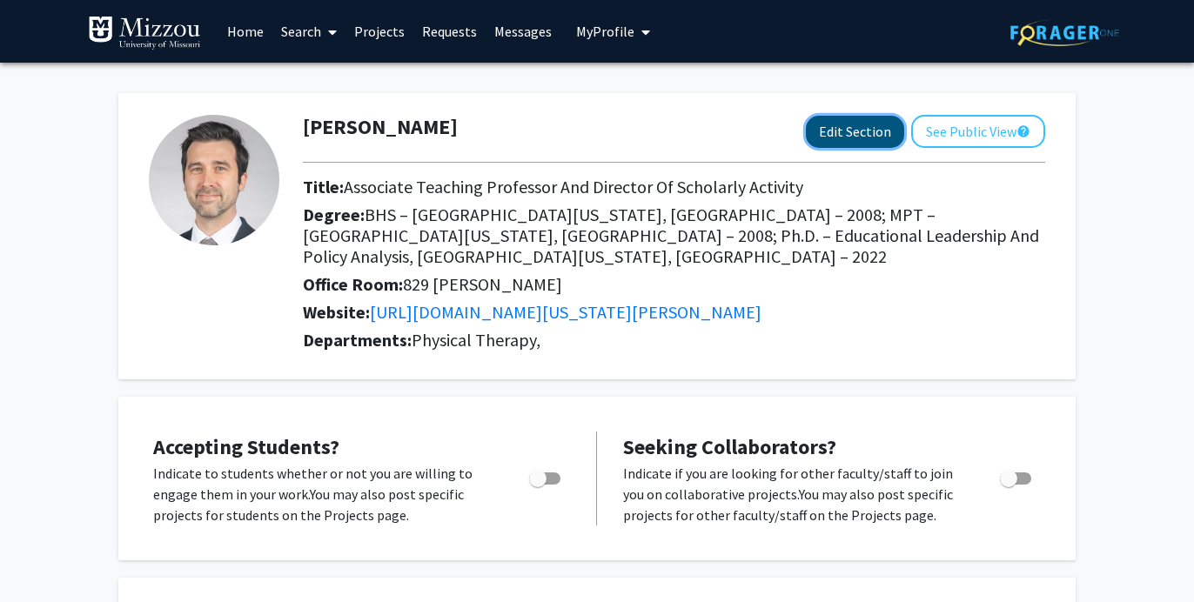
click at [838, 136] on button "Edit Section" at bounding box center [855, 132] width 98 height 32
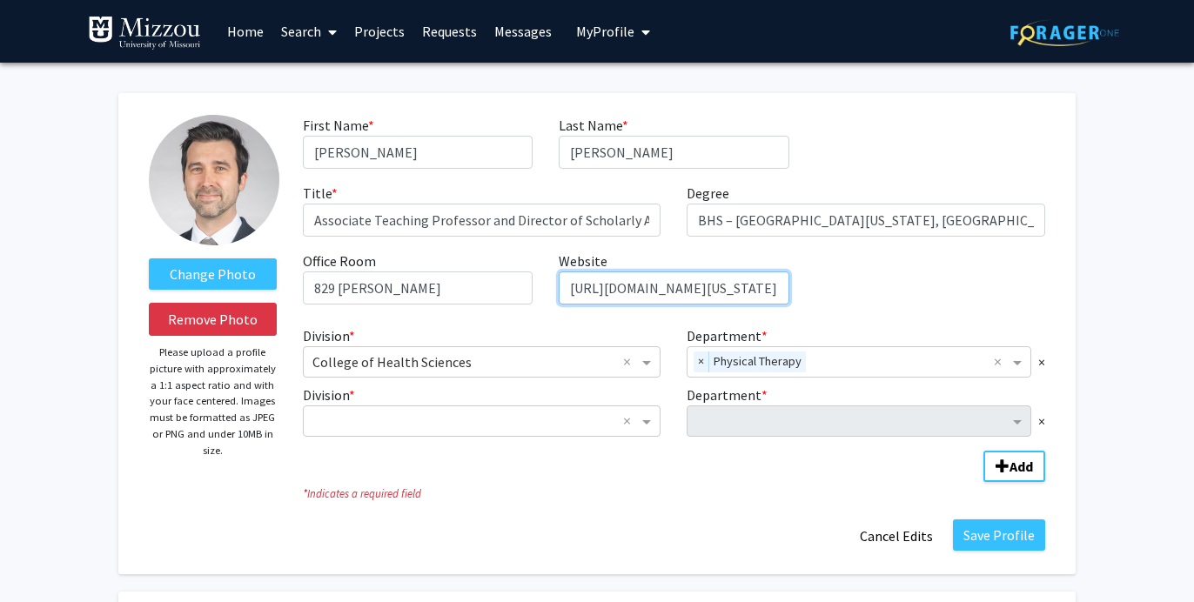
click at [569, 293] on input "[URL][DOMAIN_NAME][US_STATE][PERSON_NAME]" at bounding box center [674, 288] width 230 height 33
type input "Faculty Profile - [URL][DOMAIN_NAME][US_STATE][PERSON_NAME]"
click at [984, 451] on button "Add" at bounding box center [1015, 466] width 62 height 31
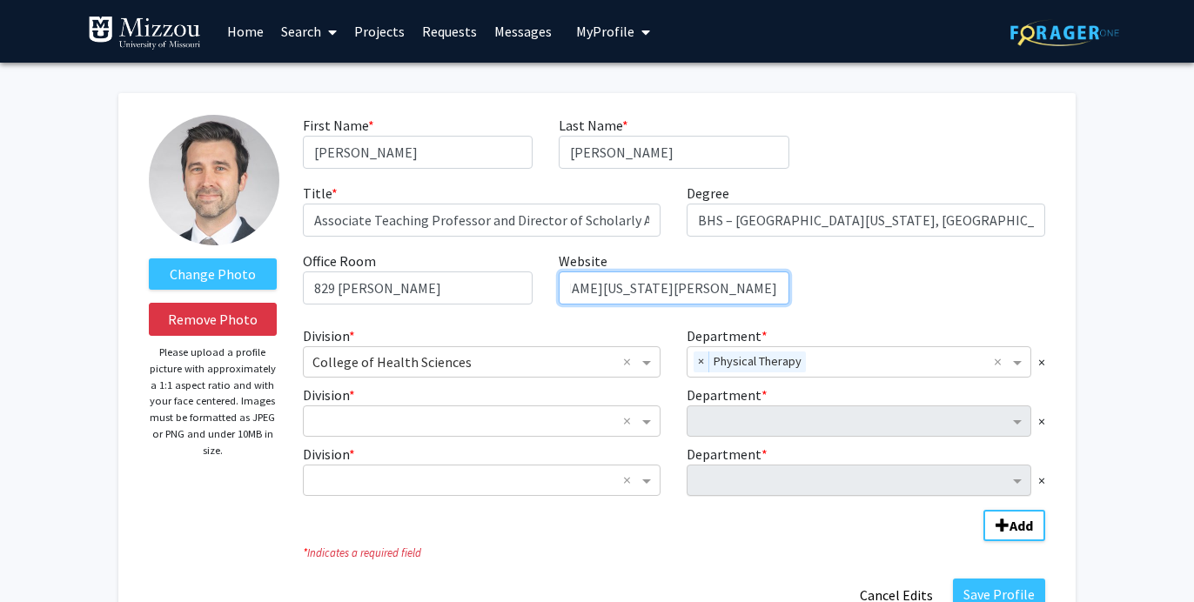
scroll to position [112, 0]
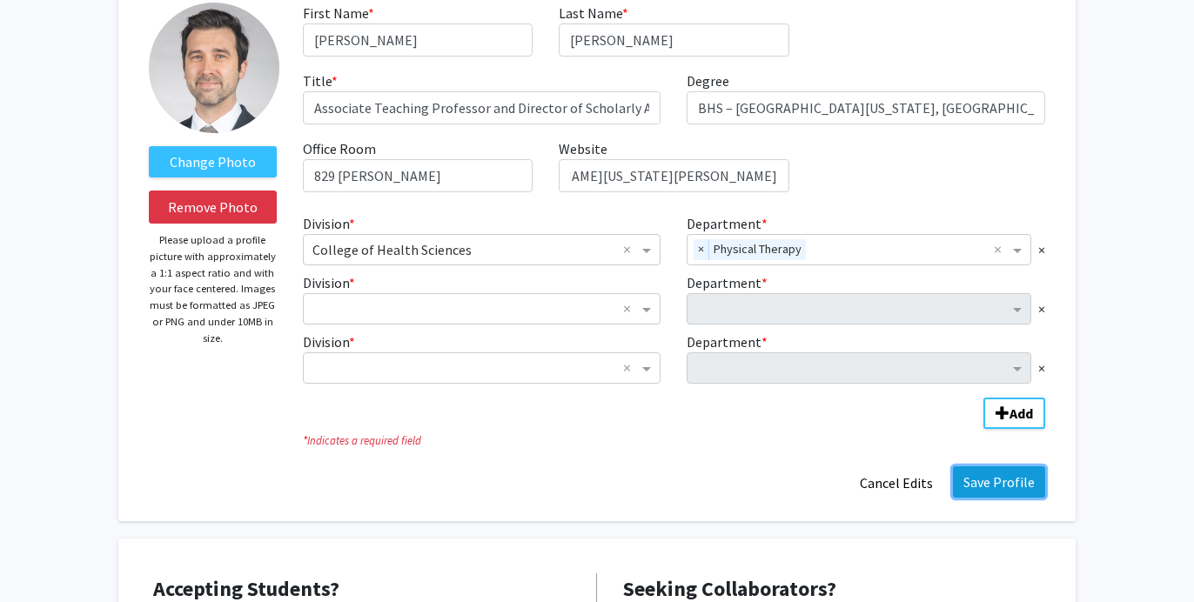
click at [991, 485] on button "Save Profile" at bounding box center [999, 482] width 92 height 31
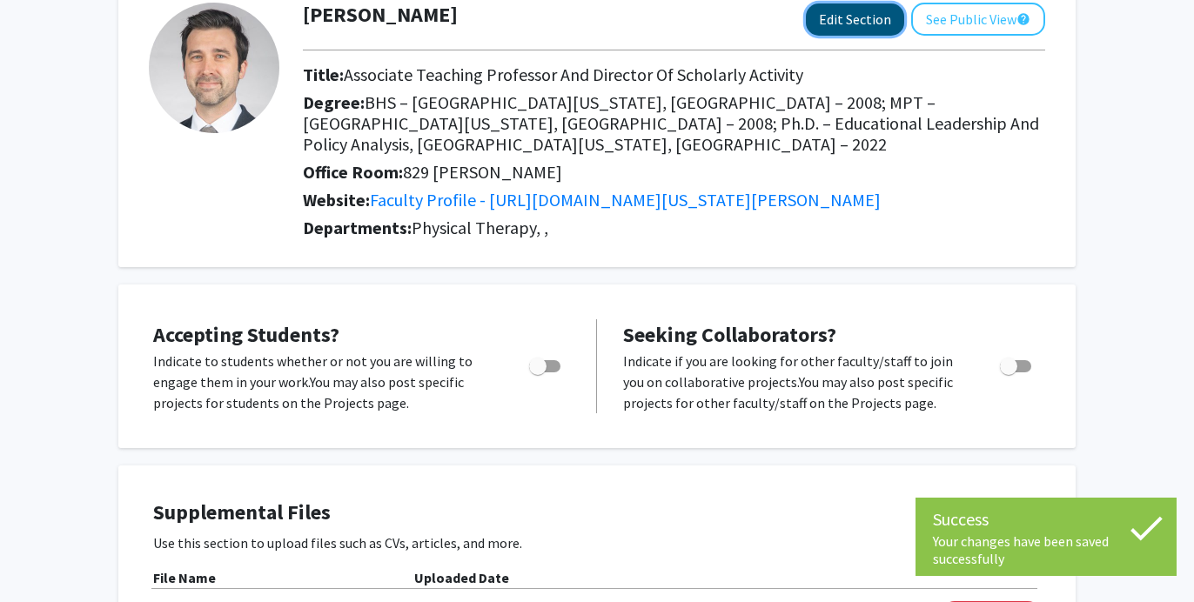
click at [851, 23] on button "Edit Section" at bounding box center [855, 19] width 98 height 32
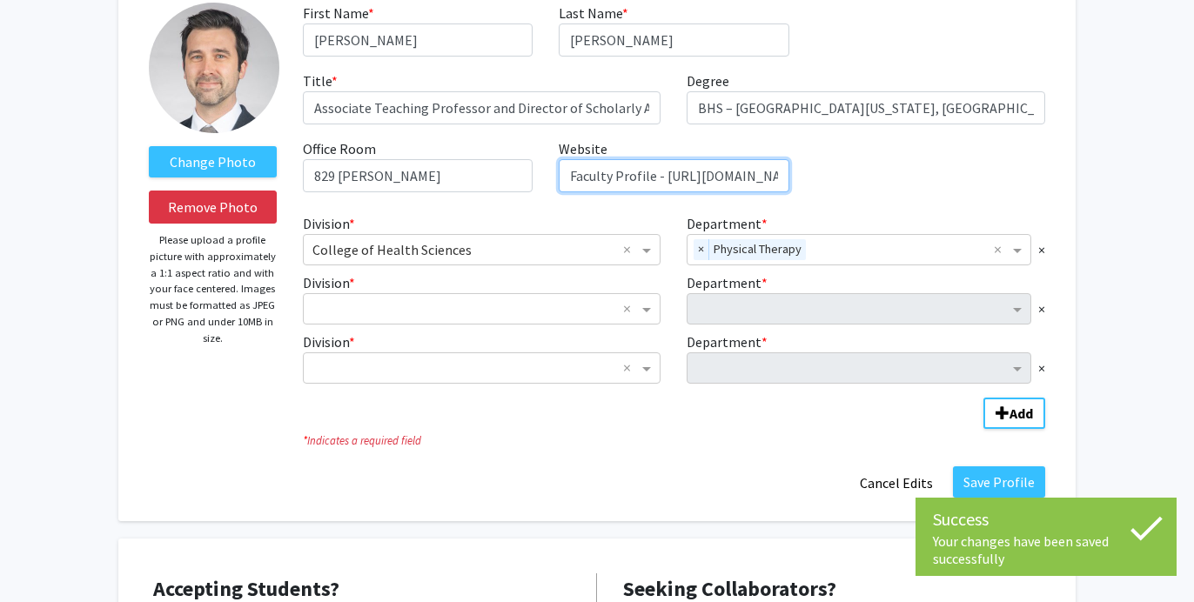
drag, startPoint x: 662, startPoint y: 177, endPoint x: 554, endPoint y: 177, distance: 108.8
click at [554, 177] on div "Website required Faculty Profile - [URL][DOMAIN_NAME][US_STATE][PERSON_NAME]" at bounding box center [674, 165] width 256 height 54
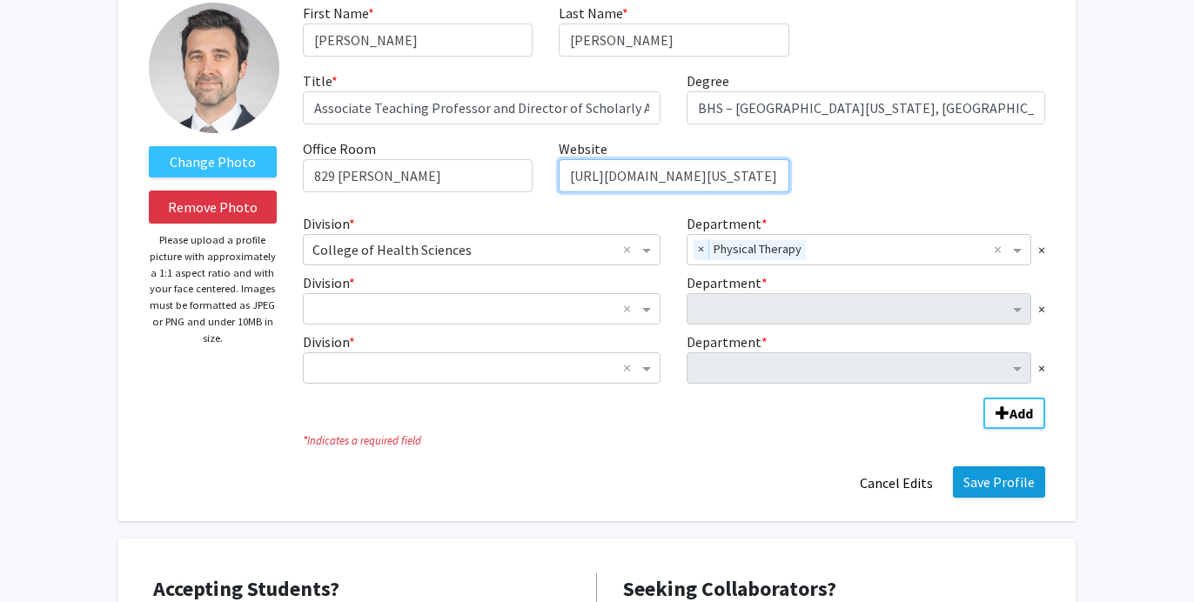
type input "[URL][DOMAIN_NAME][US_STATE][PERSON_NAME]"
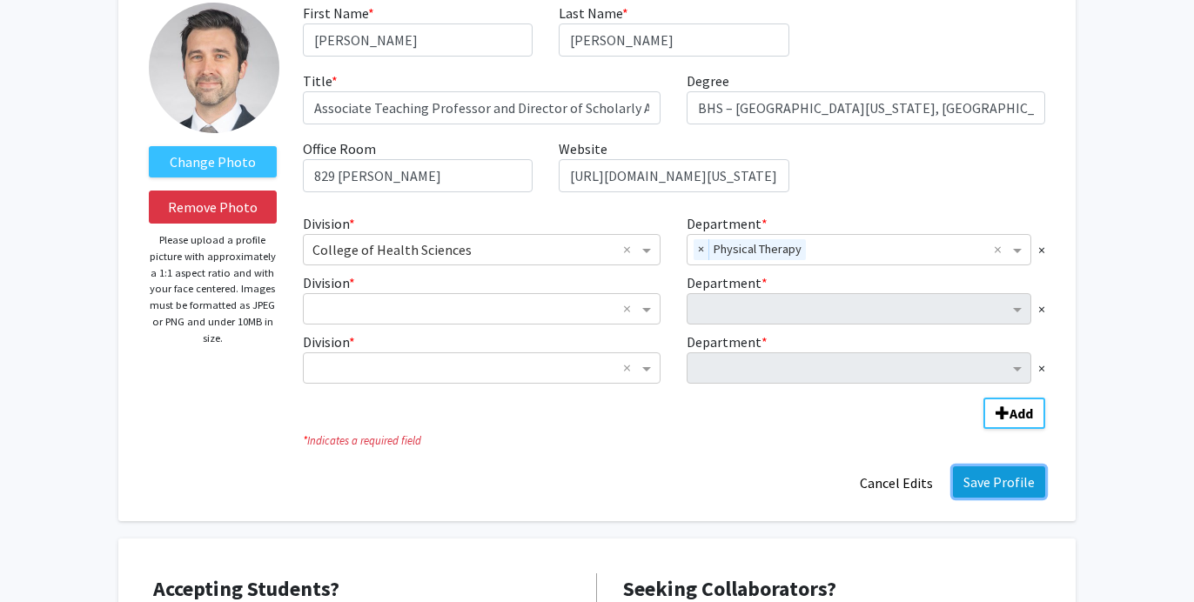
click at [1016, 481] on button "Save Profile" at bounding box center [999, 482] width 92 height 31
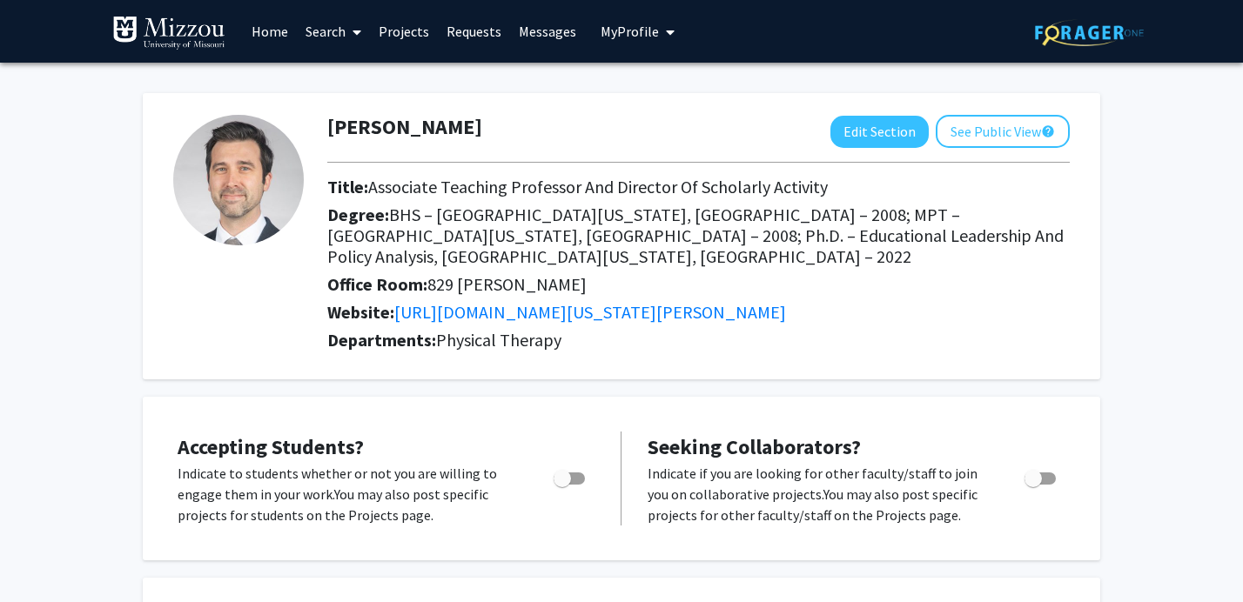
click at [192, 33] on img at bounding box center [168, 33] width 113 height 35
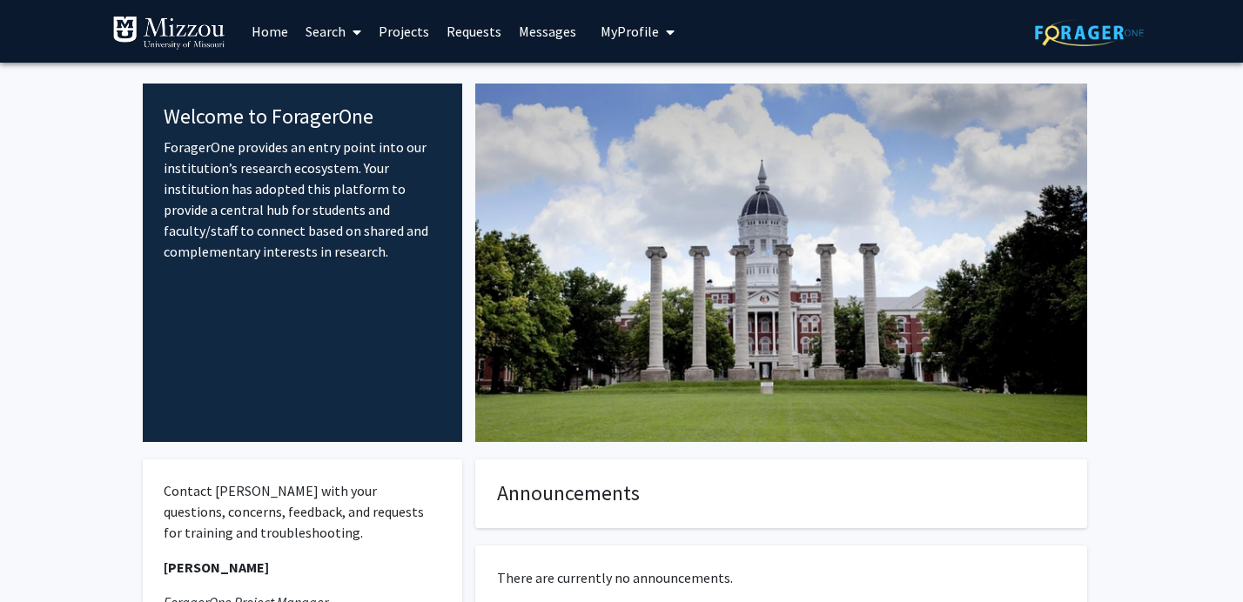
scroll to position [265, 0]
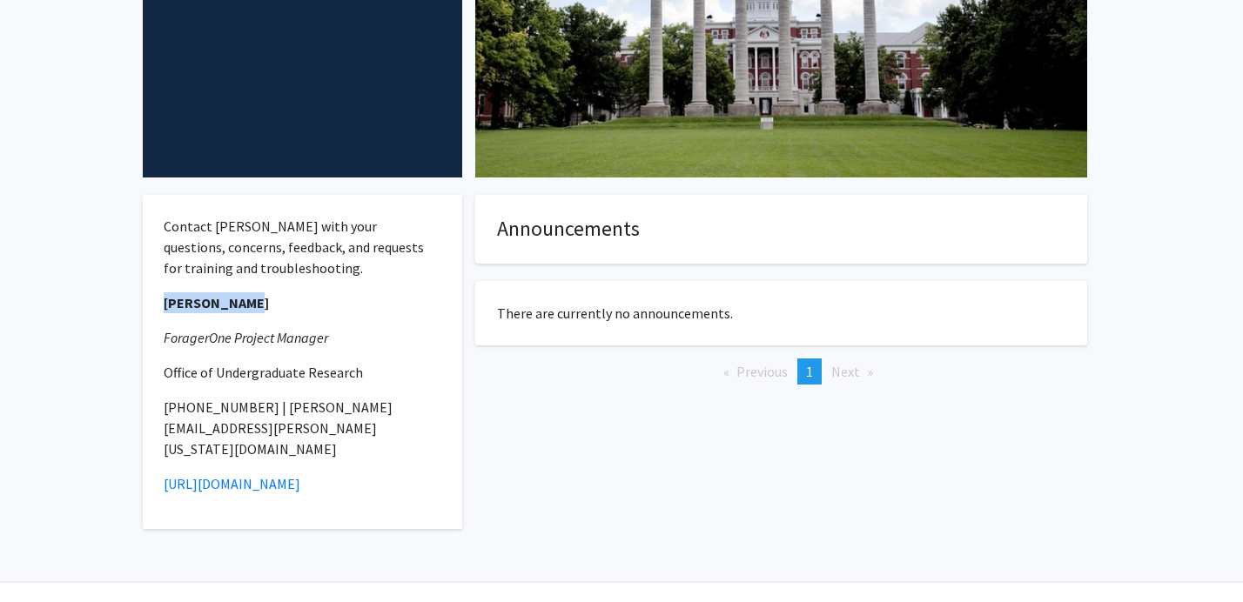
drag, startPoint x: 240, startPoint y: 306, endPoint x: 145, endPoint y: 306, distance: 95.8
click at [145, 306] on div "Contact [PERSON_NAME] with your questions, concerns, feedback, and requests for…" at bounding box center [302, 362] width 319 height 334
copy strong "[PERSON_NAME]"
